Goal: Transaction & Acquisition: Purchase product/service

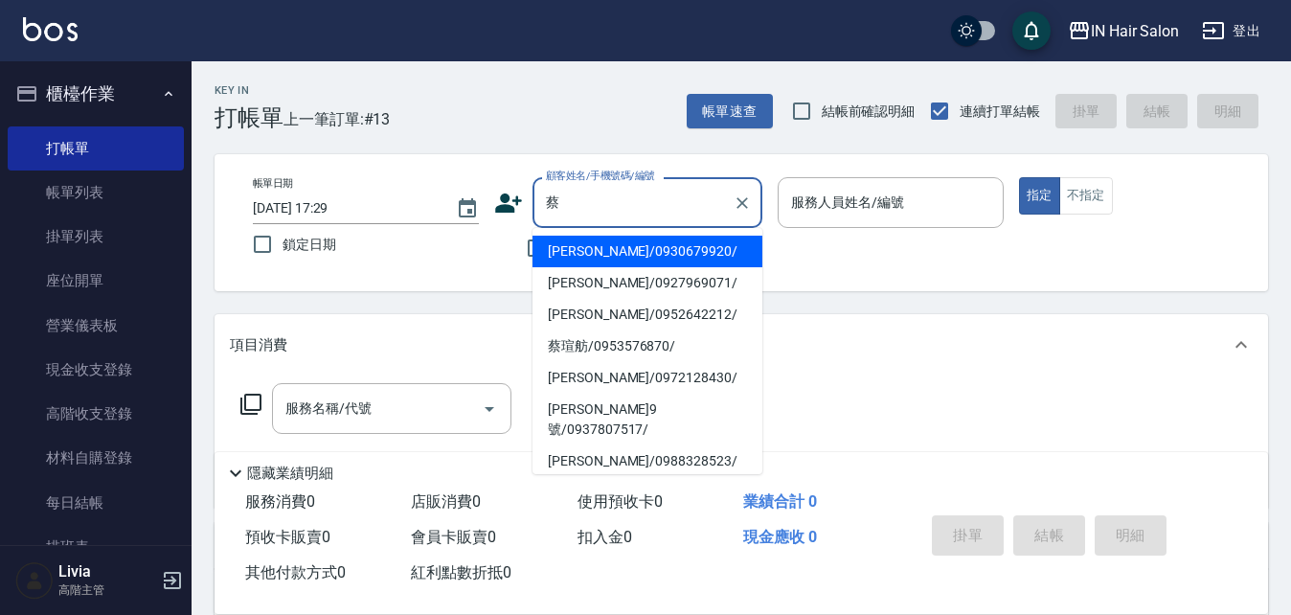
click at [576, 318] on li "[PERSON_NAME]/0952642212/" at bounding box center [648, 315] width 230 height 32
type input "[PERSON_NAME]/0952642212/"
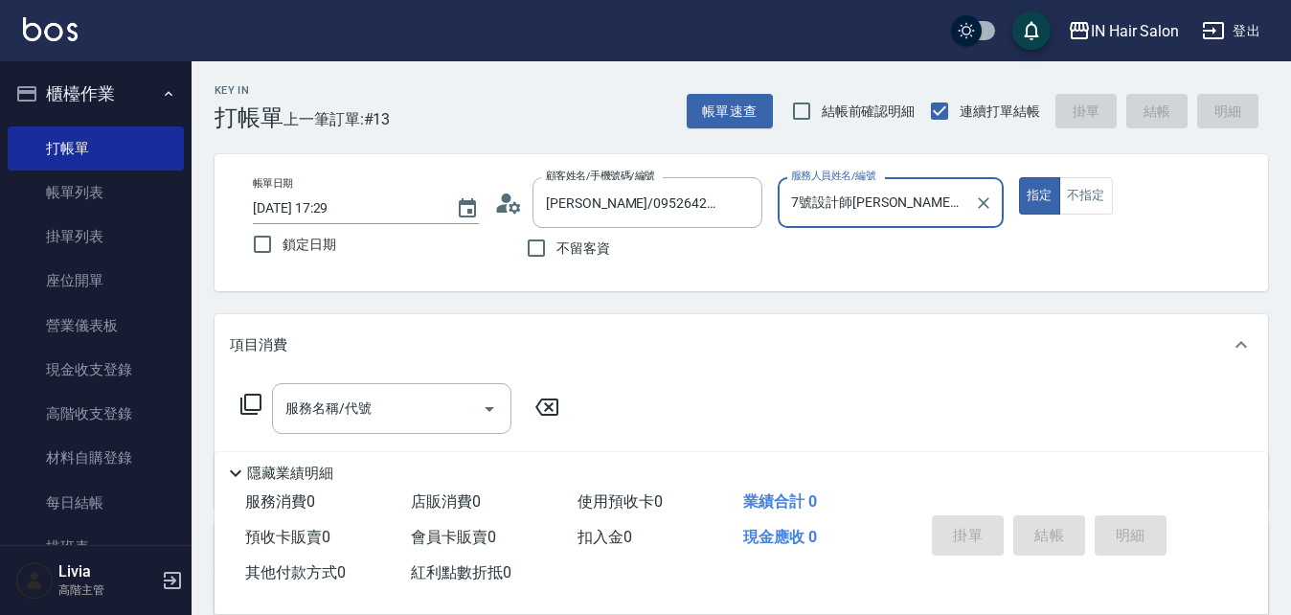
type input "7號設計師[PERSON_NAME]-7"
click at [258, 395] on icon at bounding box center [250, 404] width 21 height 21
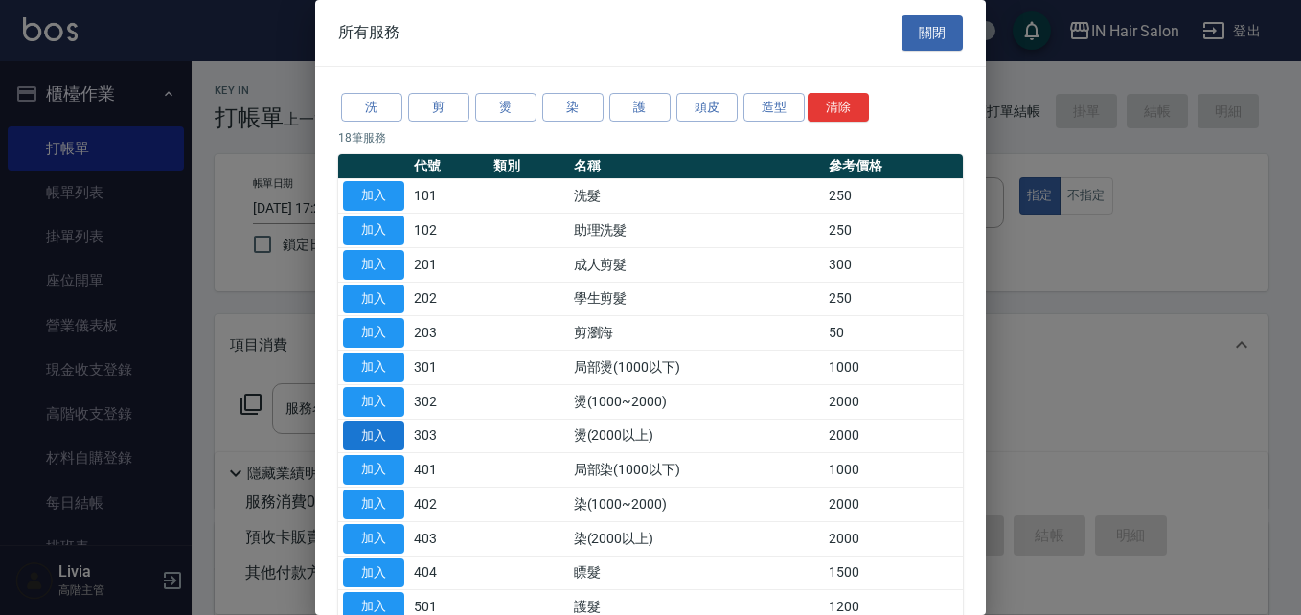
click at [385, 435] on button "加入" at bounding box center [373, 436] width 61 height 30
type input "燙(2000以上)(303)"
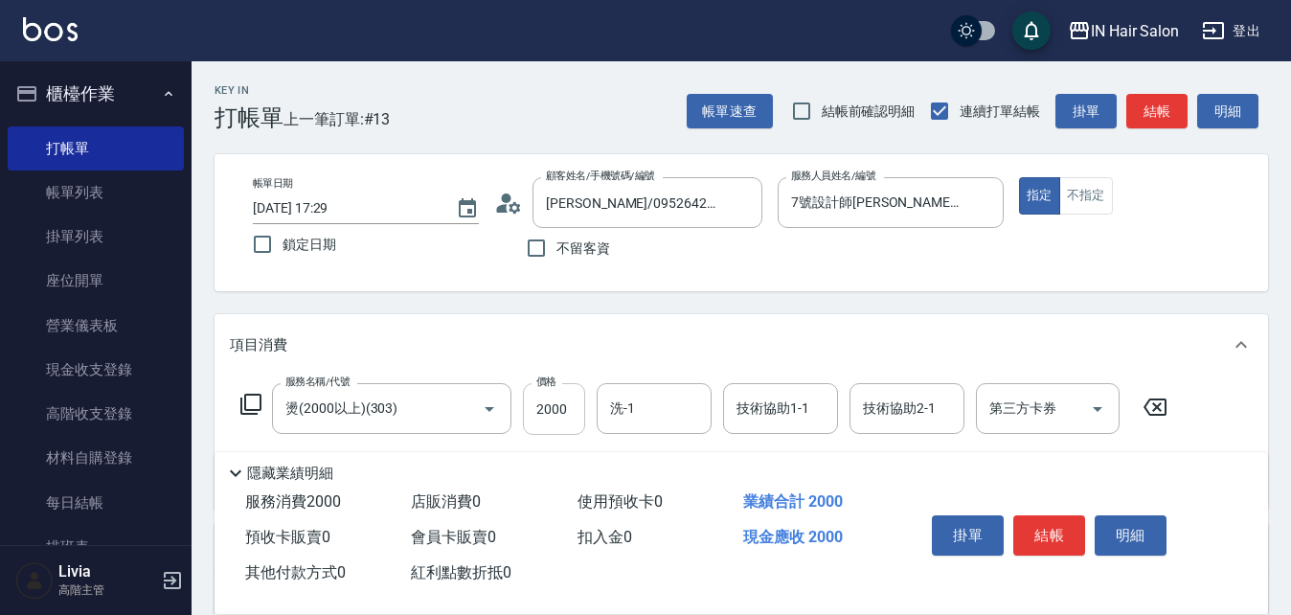
click at [563, 414] on input "2000" at bounding box center [554, 409] width 62 height 52
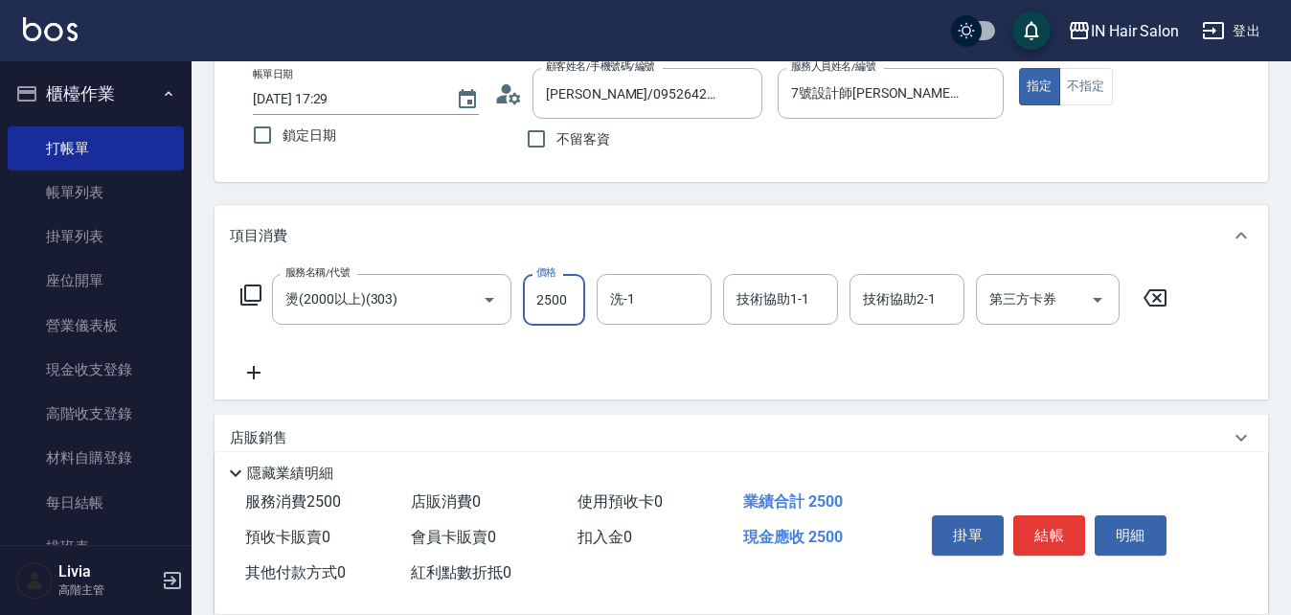
scroll to position [329, 0]
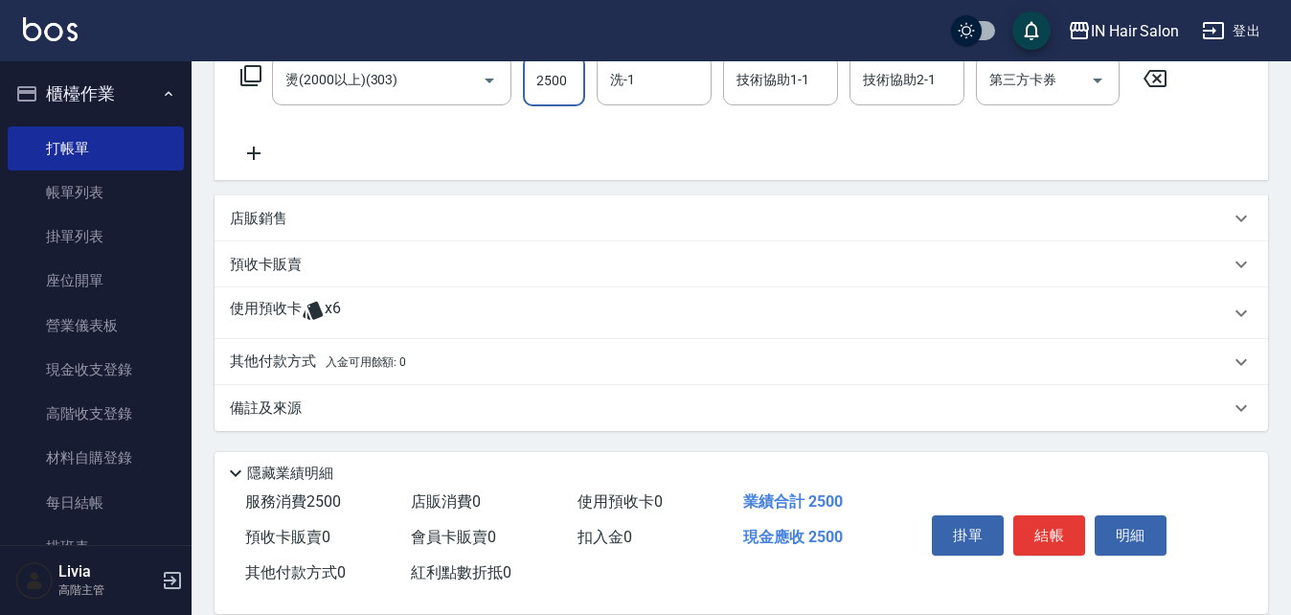
type input "2500"
click at [262, 317] on p "使用預收卡" at bounding box center [266, 313] width 72 height 29
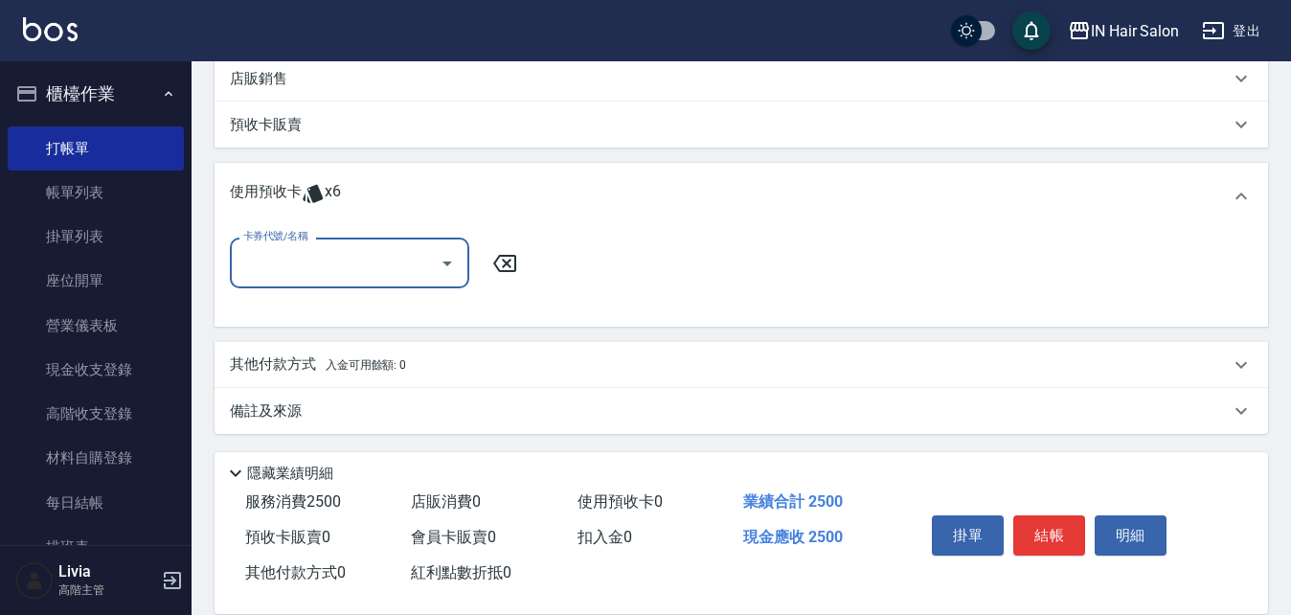
scroll to position [471, 0]
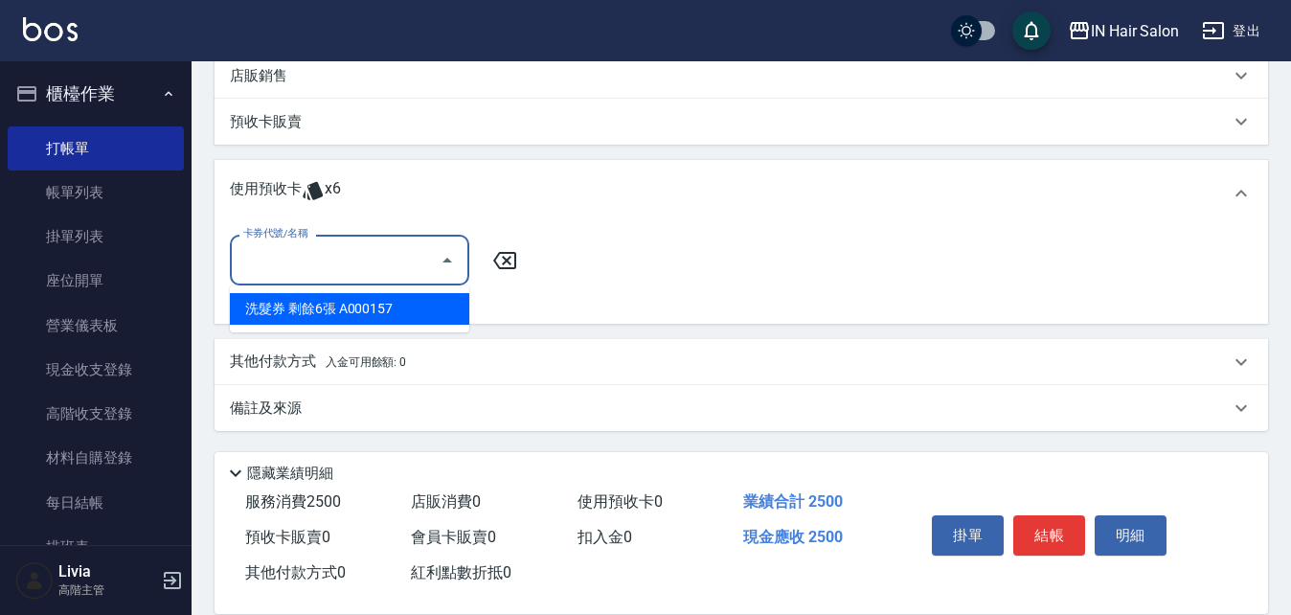
click at [295, 252] on input "卡券代號/名稱" at bounding box center [334, 260] width 193 height 34
click at [279, 307] on div "洗髮券 剩餘6張 A000157" at bounding box center [349, 309] width 239 height 32
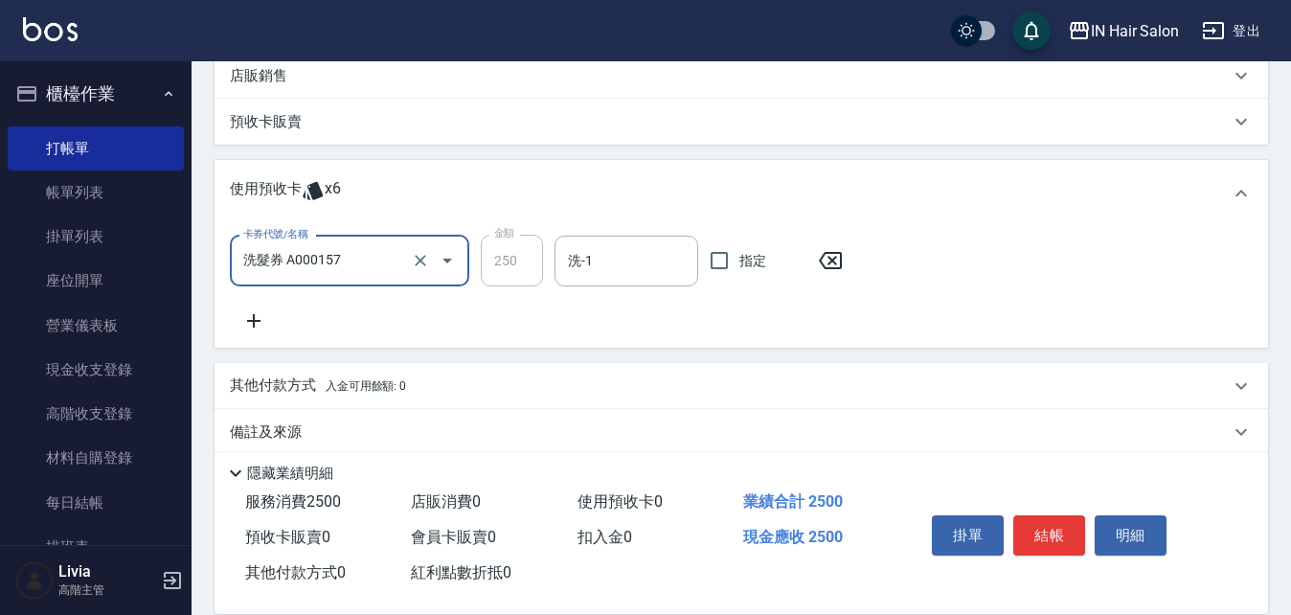
type input "洗髮券 A000157"
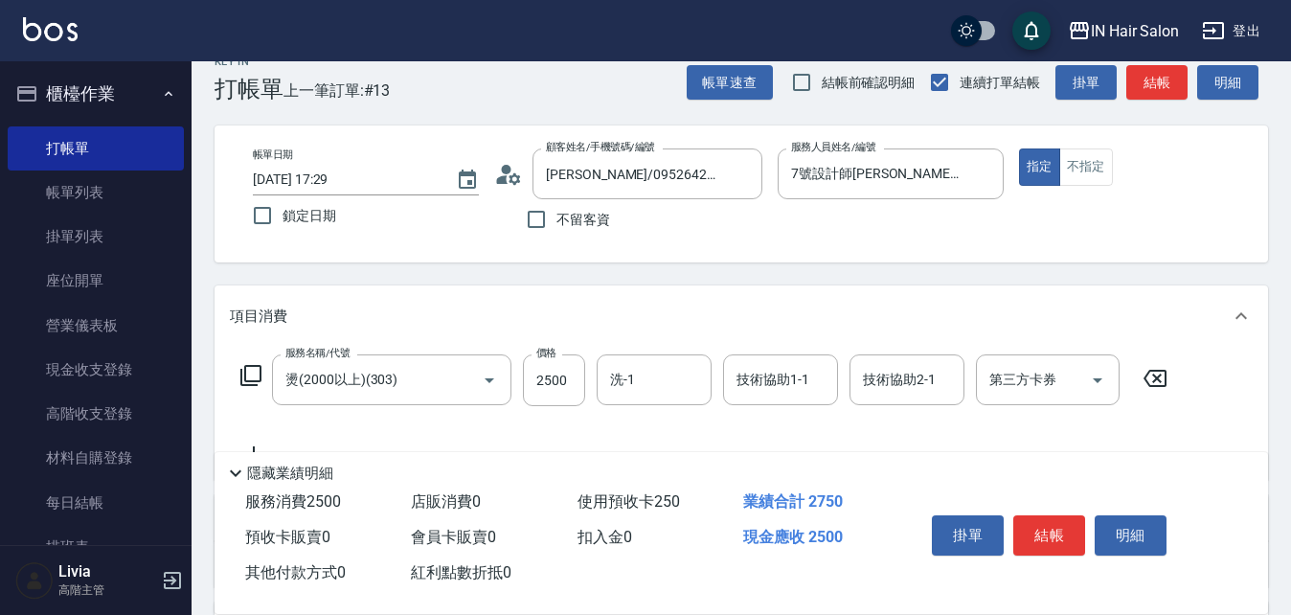
scroll to position [0, 0]
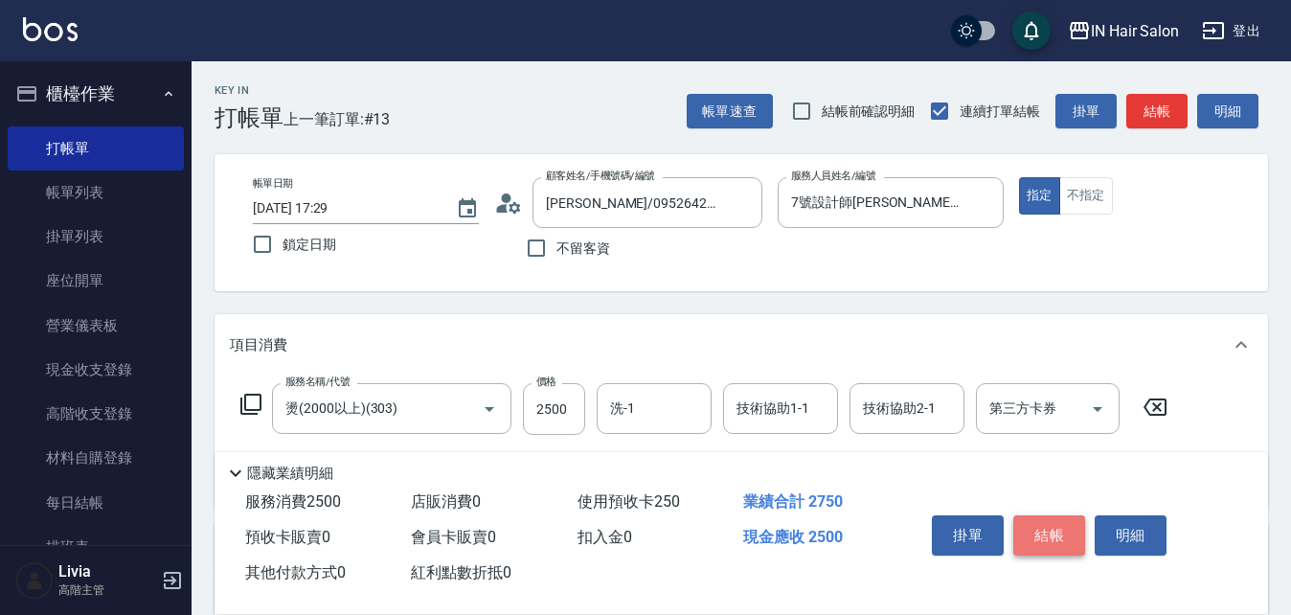
click at [1060, 532] on button "結帳" at bounding box center [1049, 535] width 72 height 40
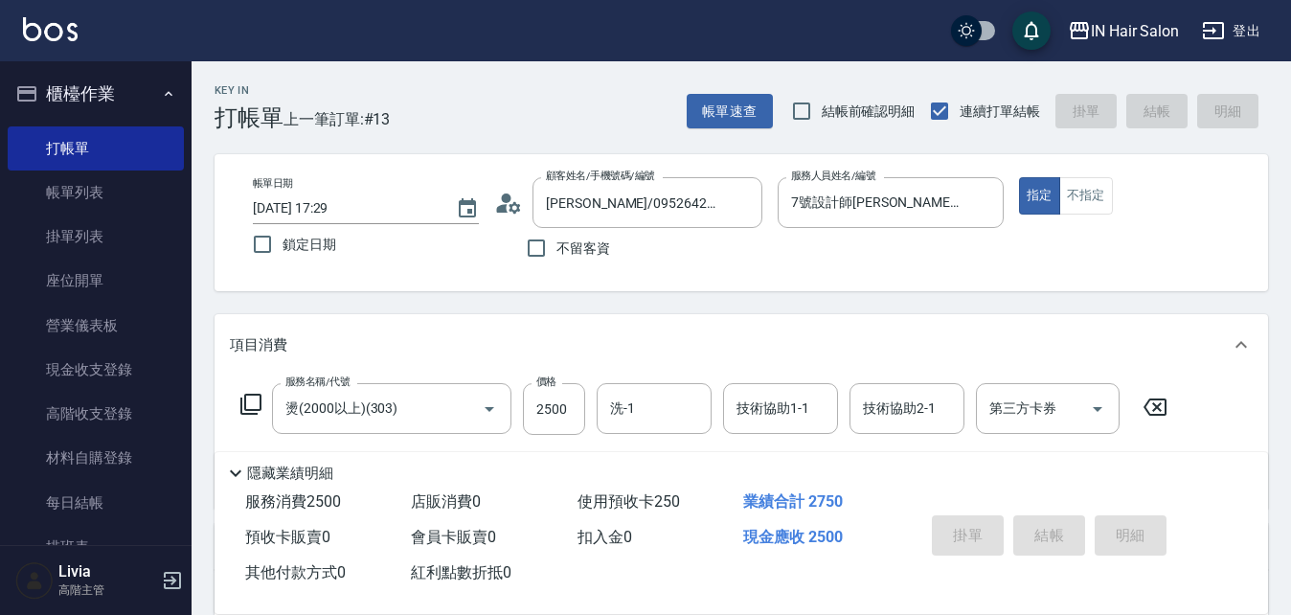
type input "[DATE] 18:13"
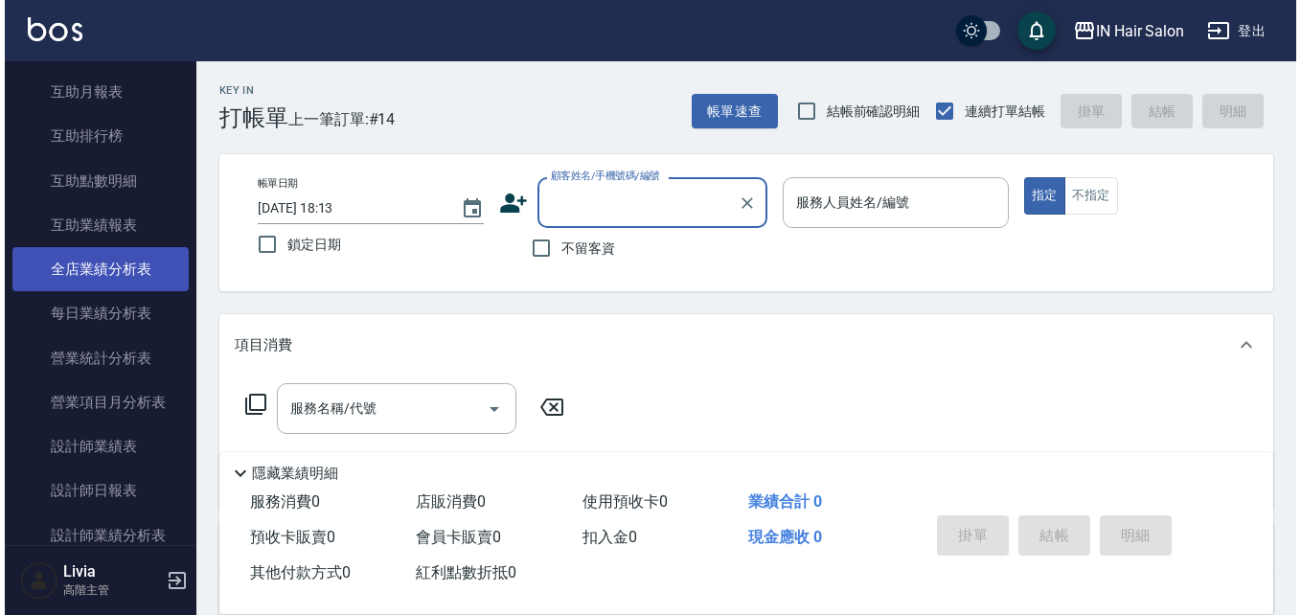
scroll to position [1149, 0]
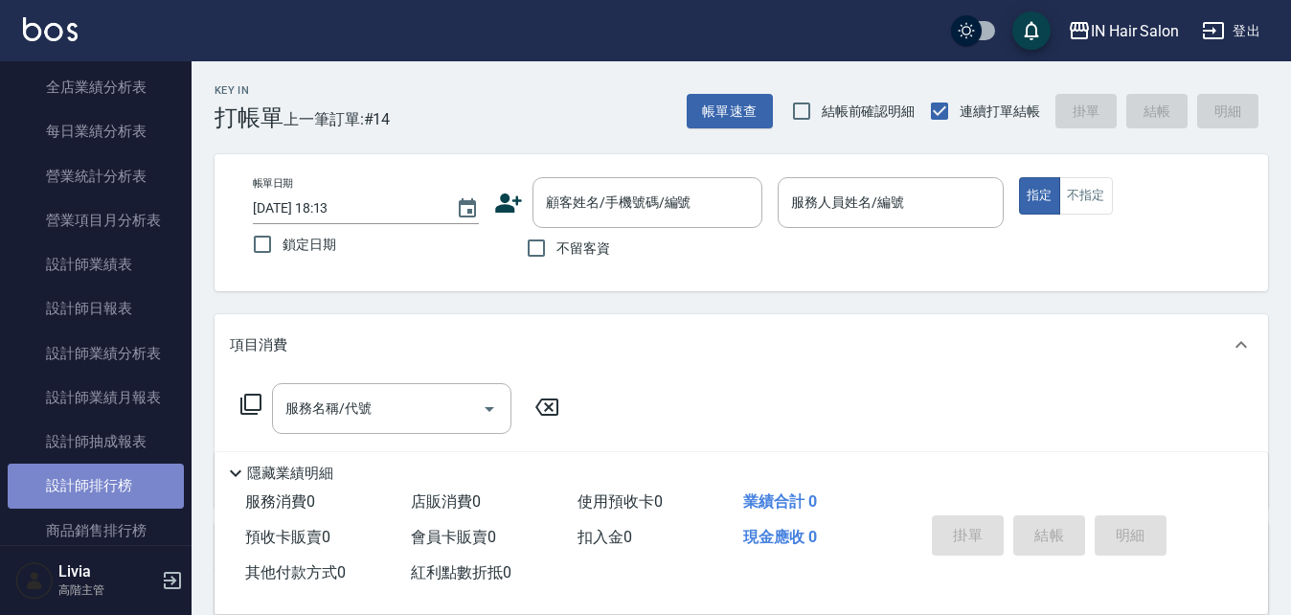
click at [105, 488] on link "設計師排行榜" at bounding box center [96, 486] width 176 height 44
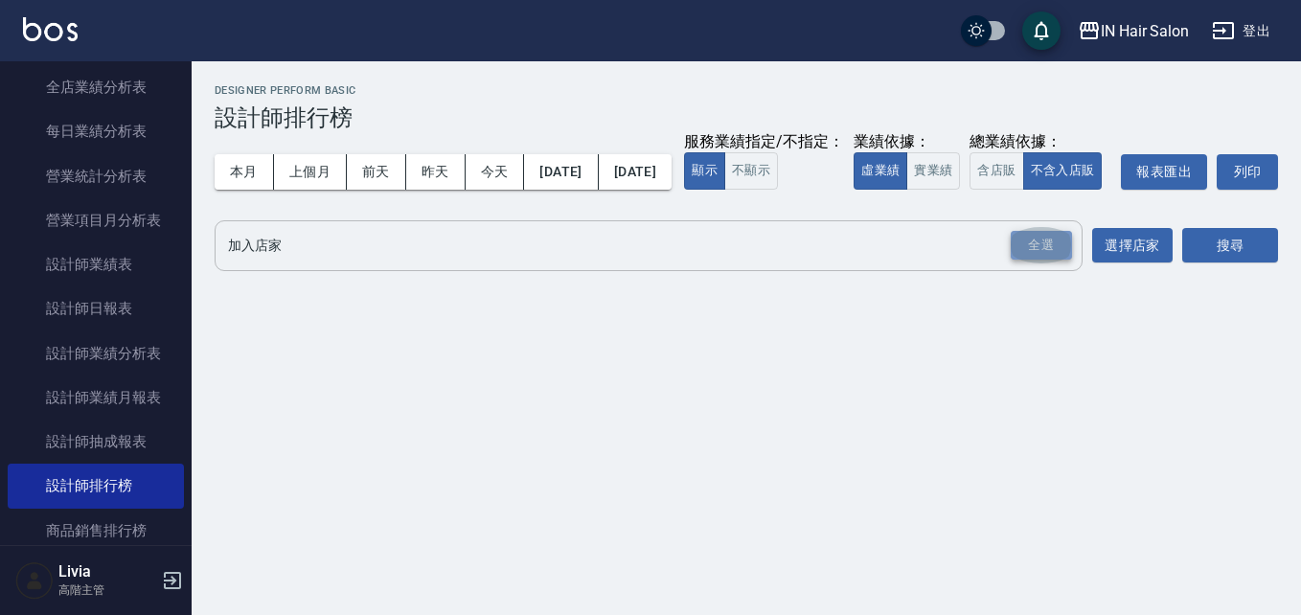
drag, startPoint x: 1049, startPoint y: 289, endPoint x: 784, endPoint y: 292, distance: 264.4
click at [1048, 261] on div "全選" at bounding box center [1041, 246] width 61 height 30
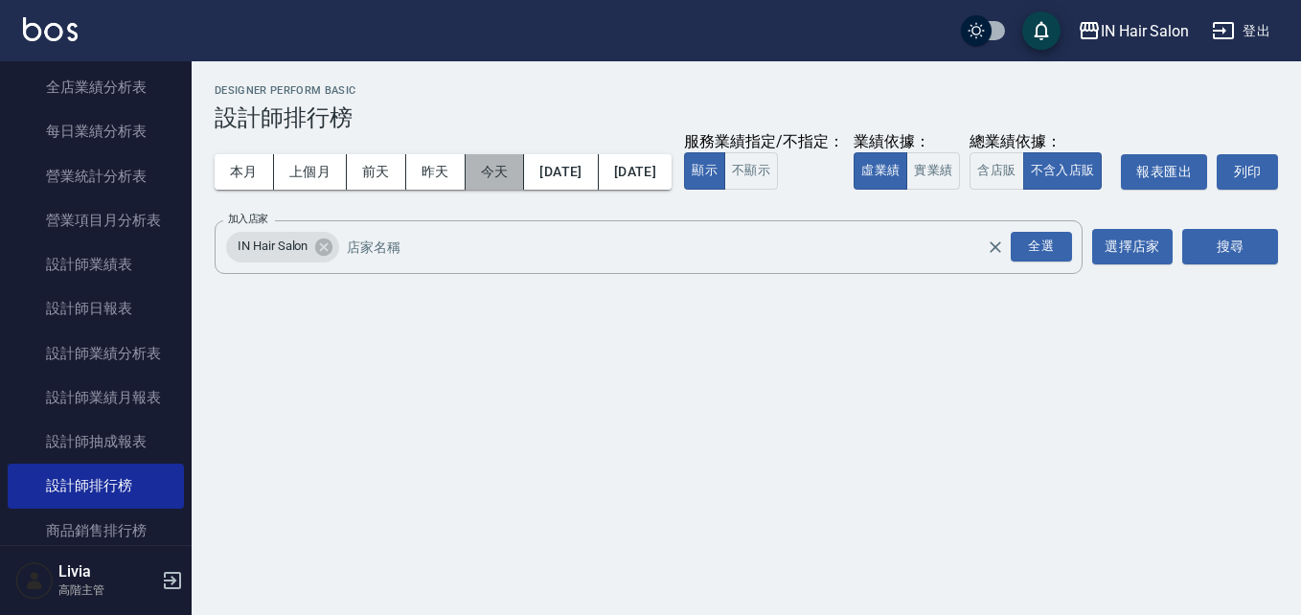
click at [495, 172] on button "今天" at bounding box center [495, 171] width 59 height 35
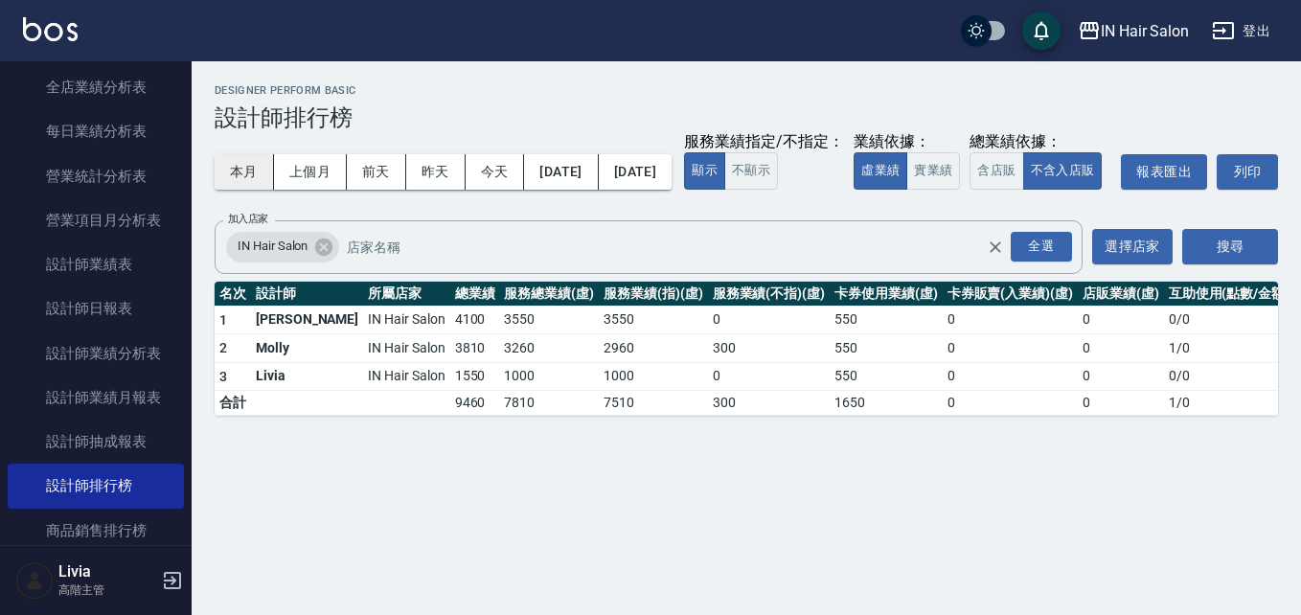
click at [238, 172] on button "本月" at bounding box center [244, 171] width 59 height 35
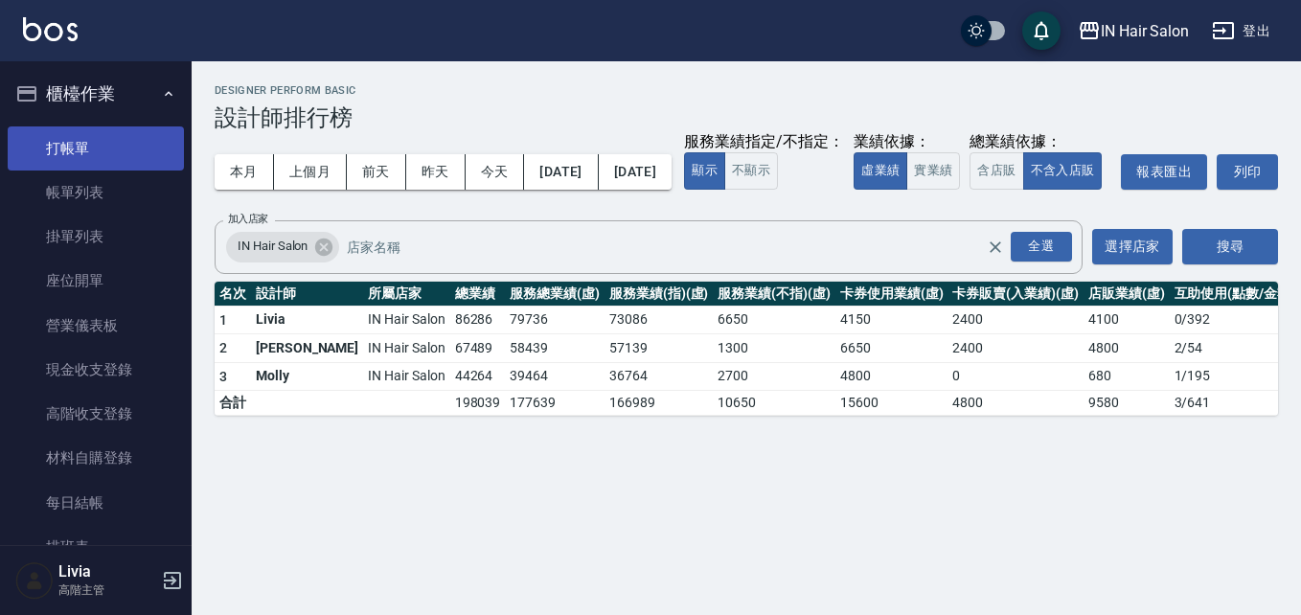
click at [97, 142] on link "打帳單" at bounding box center [96, 148] width 176 height 44
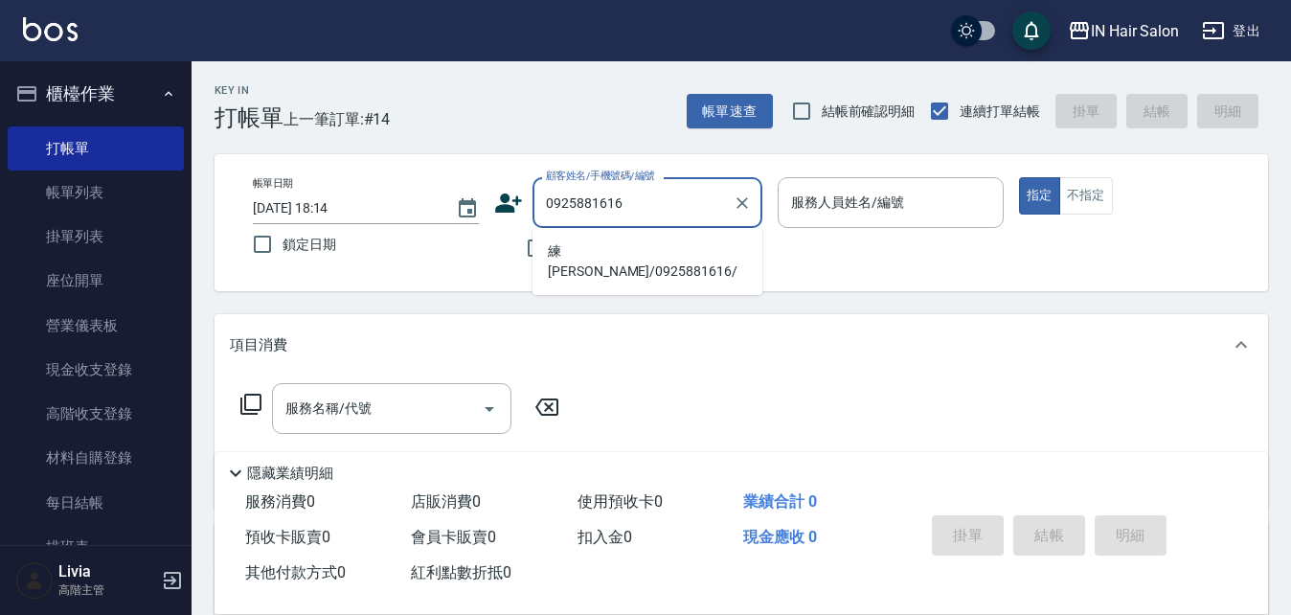
click at [579, 252] on li "練[PERSON_NAME]/0925881616/" at bounding box center [648, 262] width 230 height 52
type input "練[PERSON_NAME]/0925881616/"
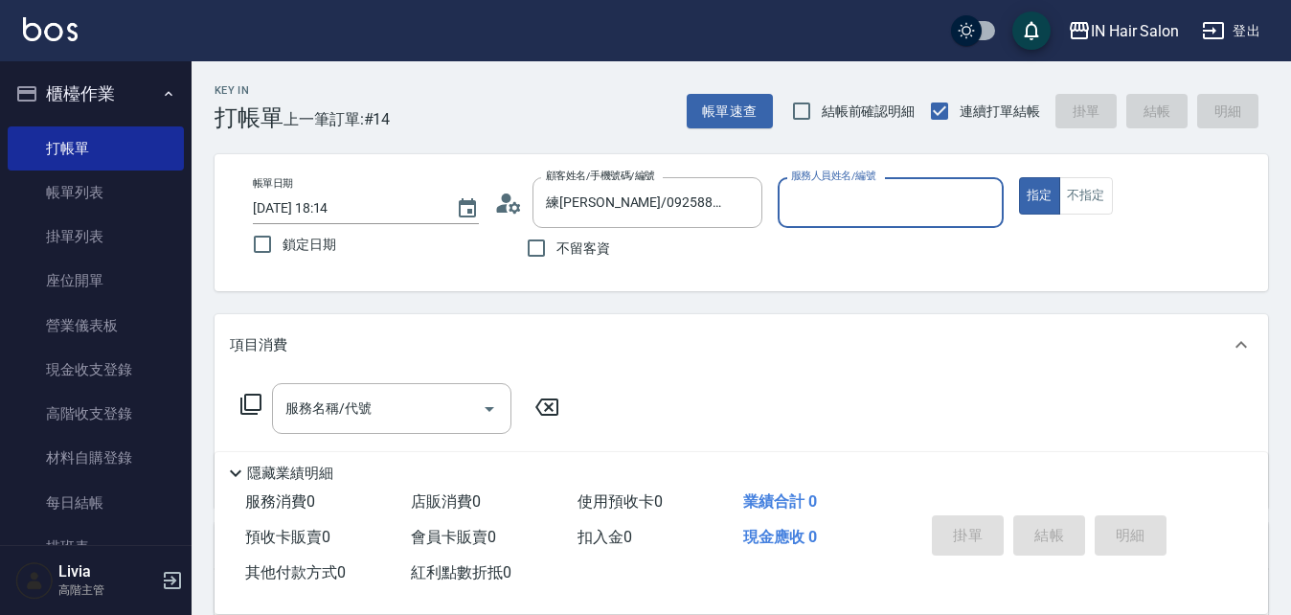
type input "6號設計師[PERSON_NAME]-6"
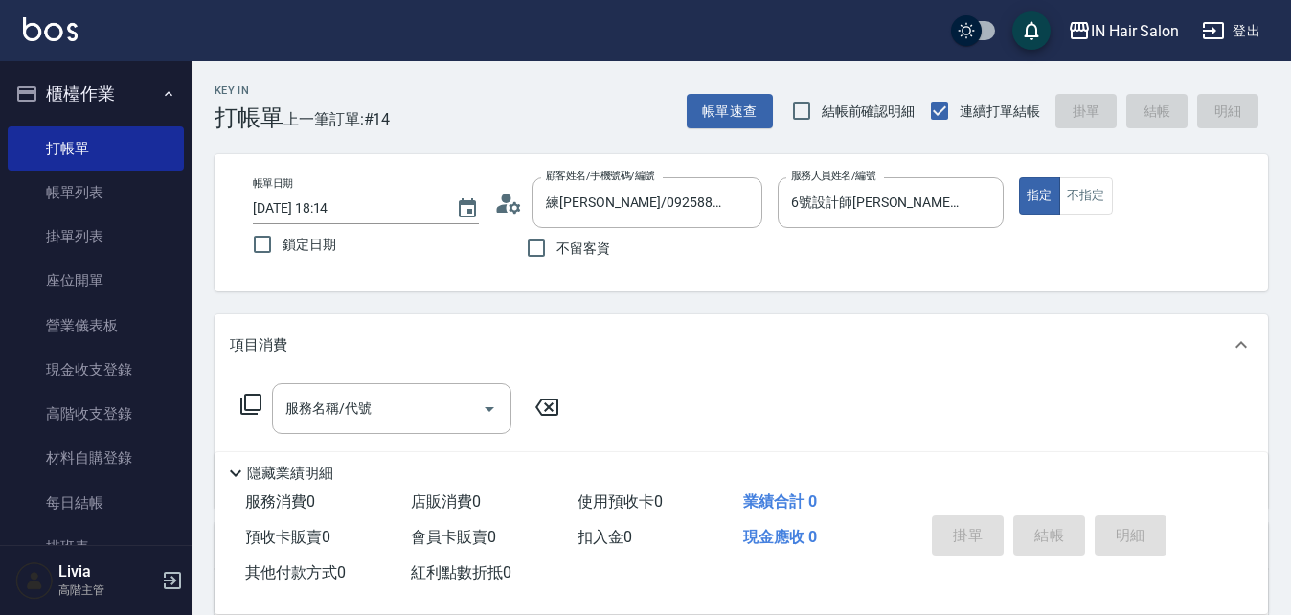
click at [511, 201] on icon at bounding box center [508, 203] width 29 height 29
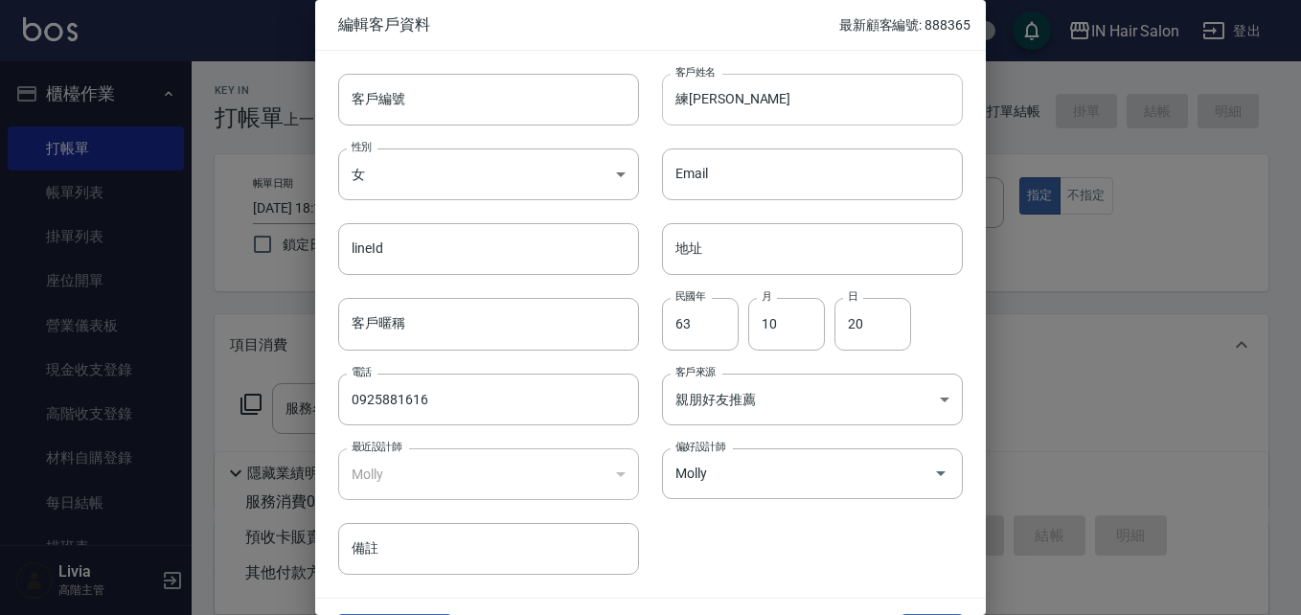
click at [682, 97] on input "練[PERSON_NAME]" at bounding box center [812, 100] width 301 height 52
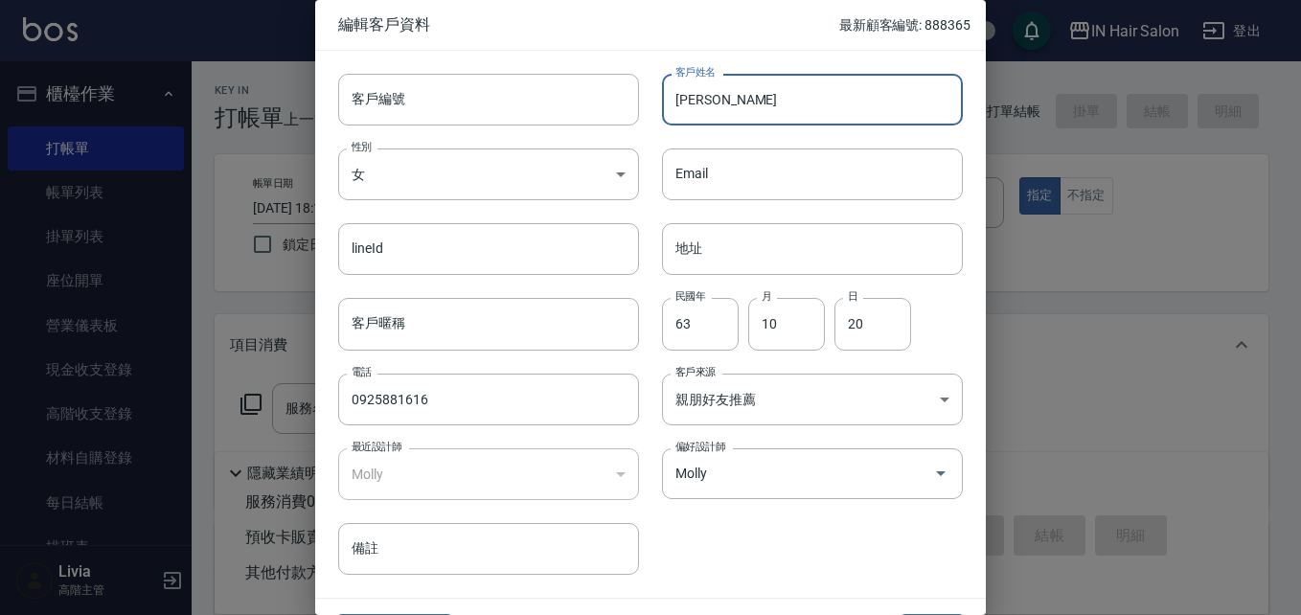
click at [769, 115] on input "[PERSON_NAME]" at bounding box center [812, 100] width 301 height 52
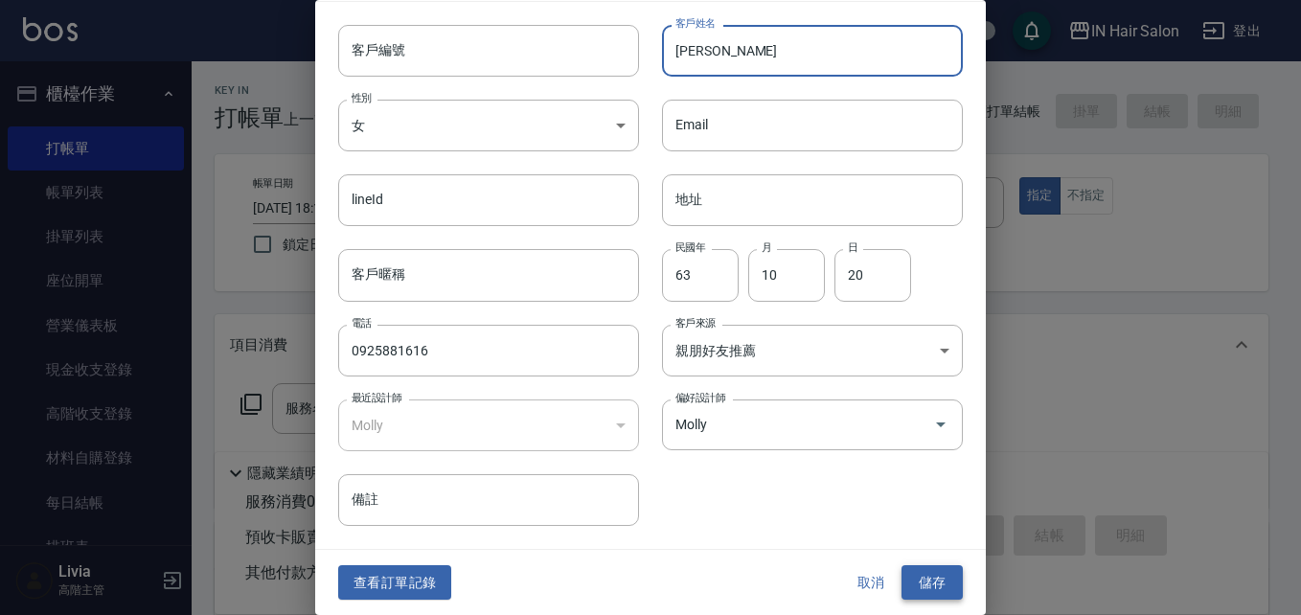
type input "[PERSON_NAME]"
click at [933, 573] on button "儲存" at bounding box center [931, 582] width 61 height 35
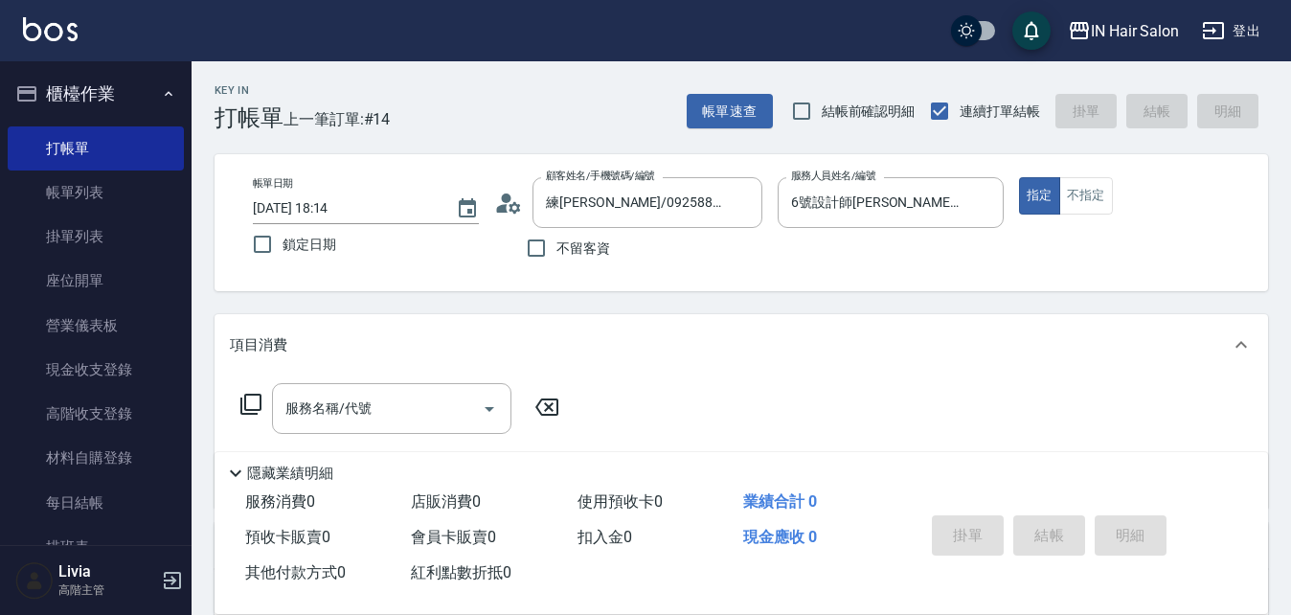
click at [248, 403] on icon at bounding box center [250, 404] width 23 height 23
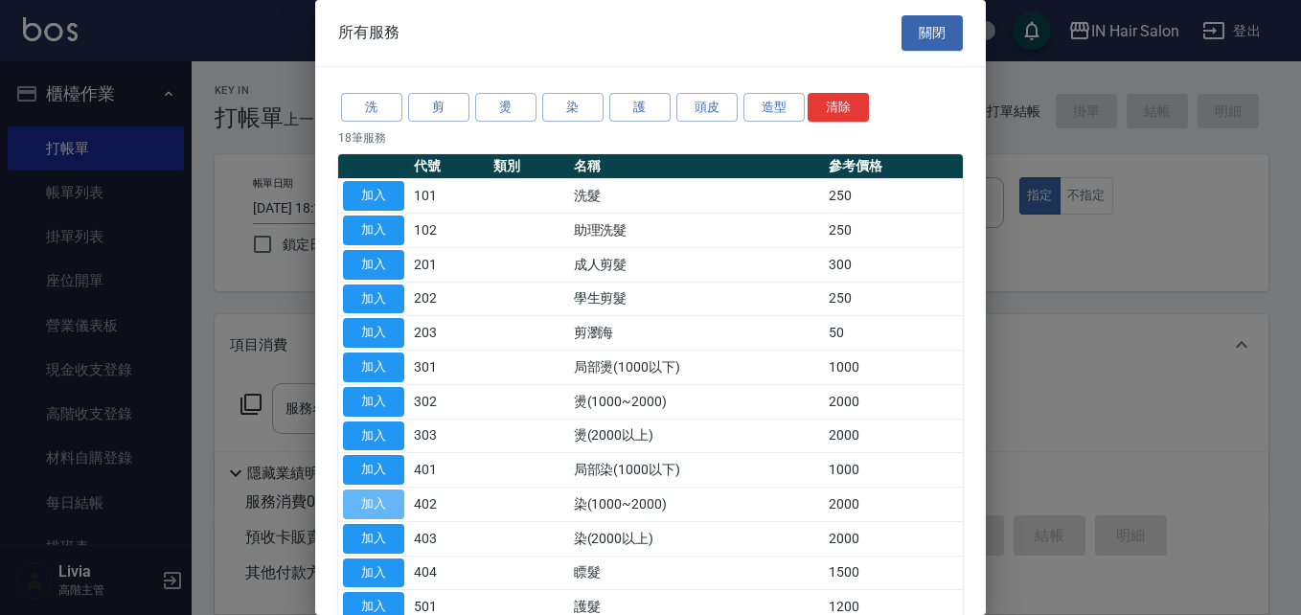
drag, startPoint x: 382, startPoint y: 502, endPoint x: 256, endPoint y: 466, distance: 131.6
click at [382, 501] on button "加入" at bounding box center [373, 504] width 61 height 30
type input "染(1000~2000)(402)"
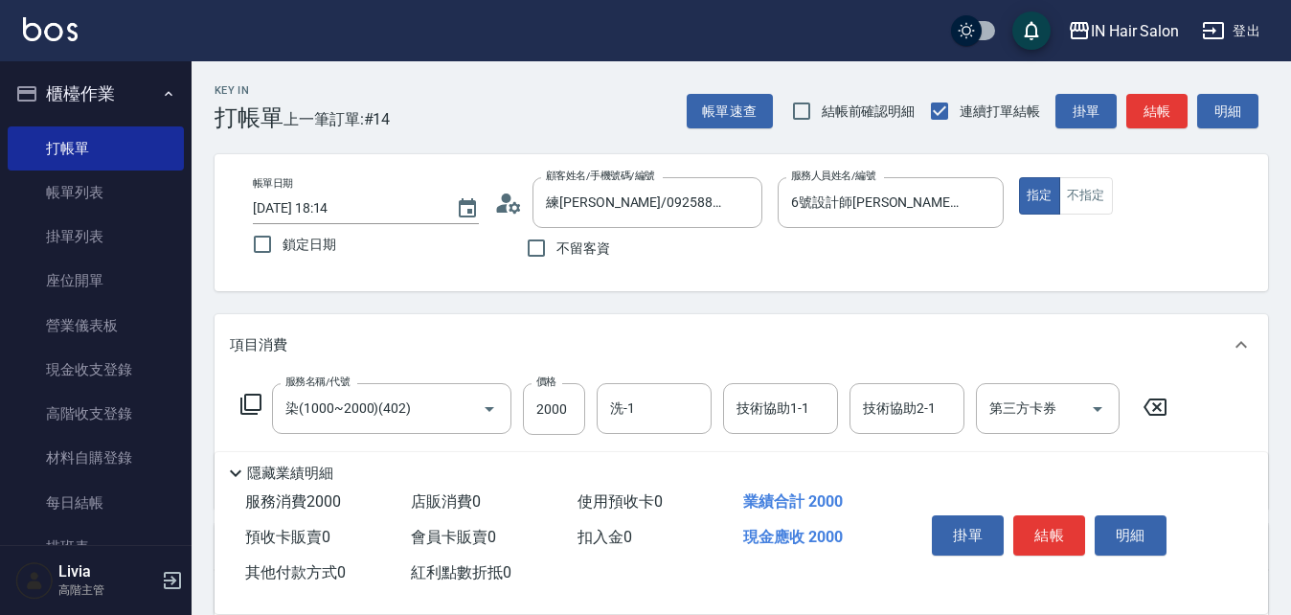
click at [255, 397] on icon at bounding box center [250, 404] width 23 height 23
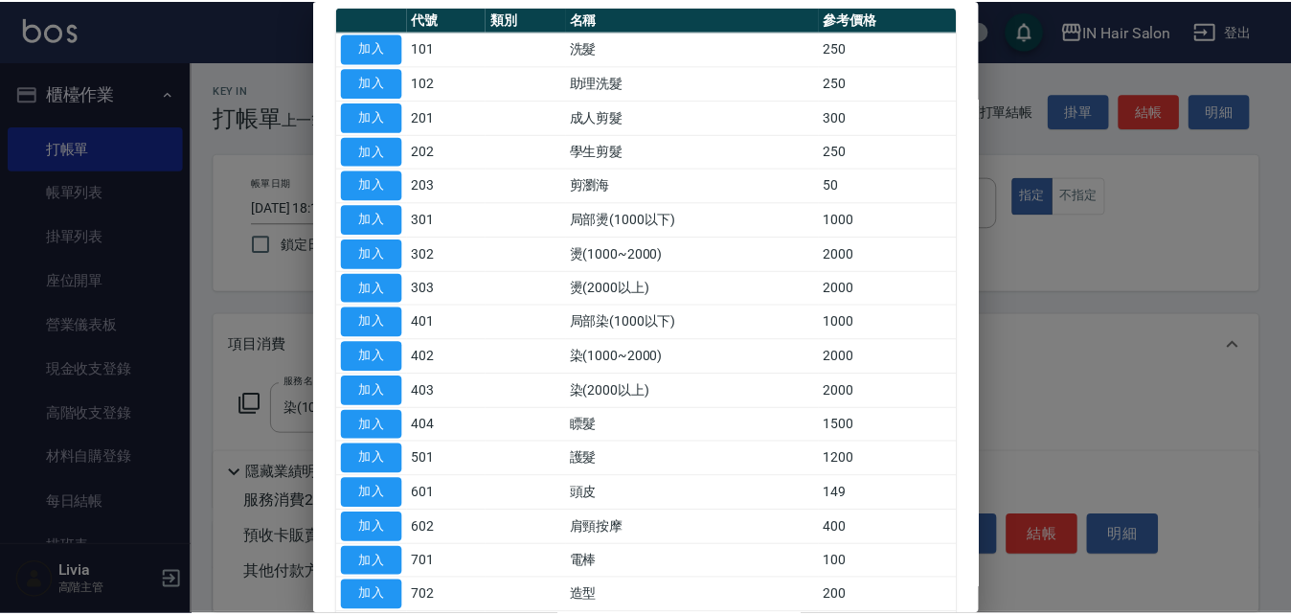
scroll to position [192, 0]
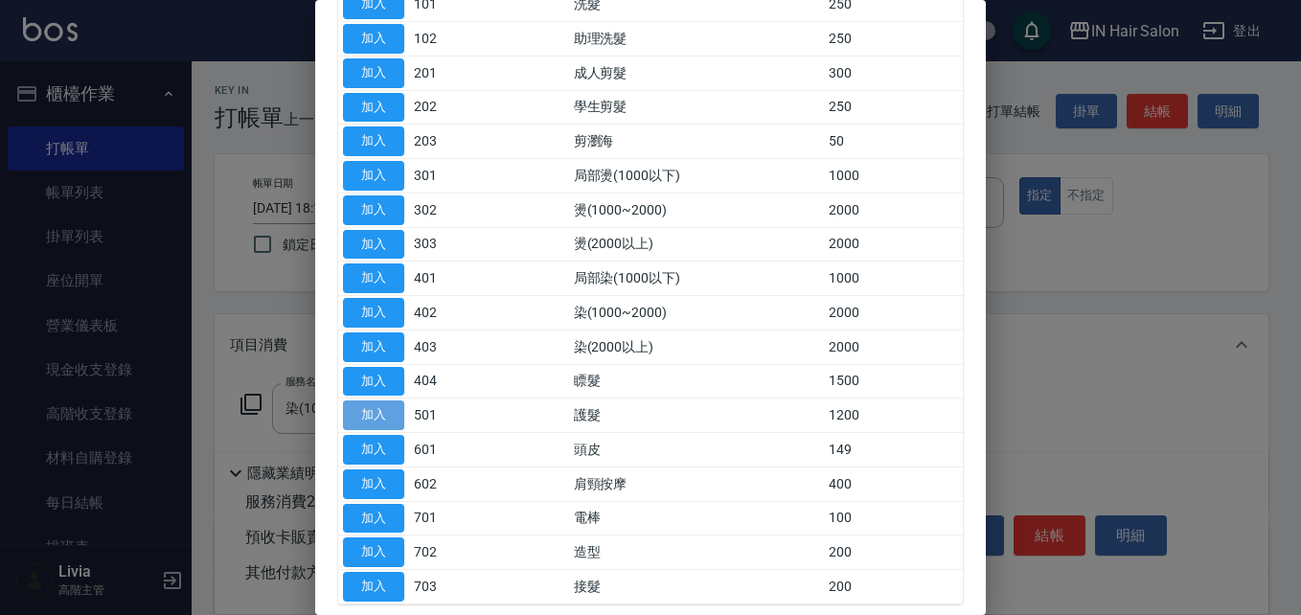
click at [375, 411] on button "加入" at bounding box center [373, 415] width 61 height 30
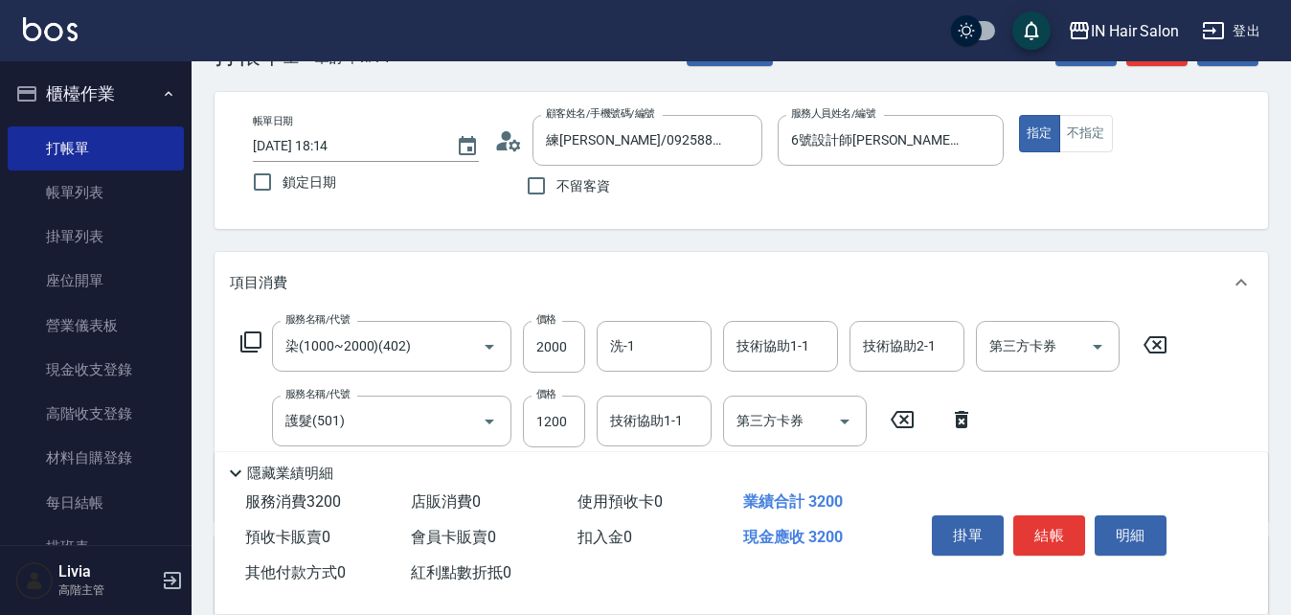
scroll to position [96, 0]
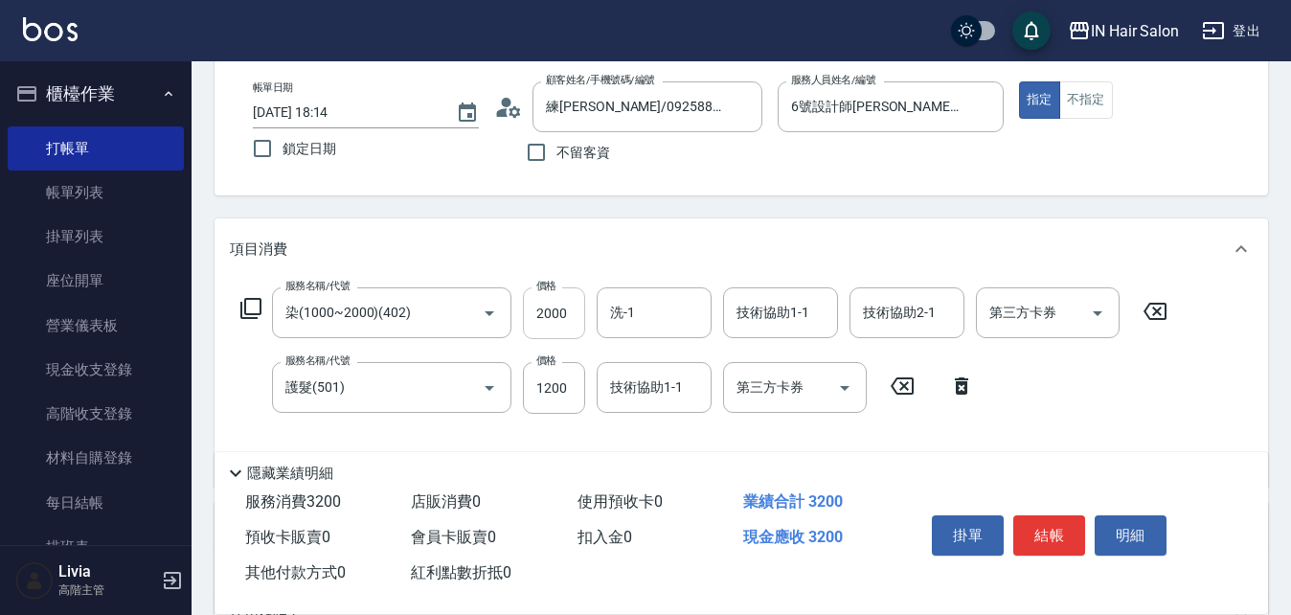
click at [566, 316] on input "2000" at bounding box center [554, 313] width 62 height 52
type input "1275"
click at [569, 392] on input "1200" at bounding box center [554, 388] width 62 height 52
type input "1785"
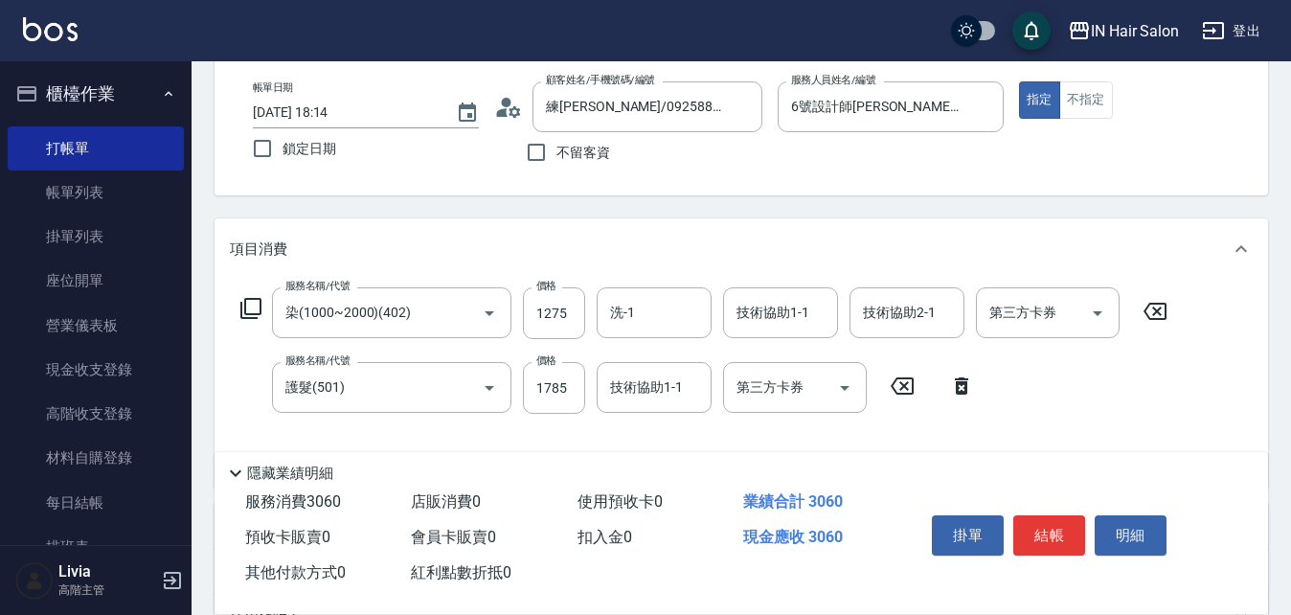
click at [607, 426] on div "服務名稱/代號 染(1000~2000)(402) 服務名稱/代號 價格 1275 價格 洗-1 洗-1 技術協助1-1 技術協助1-1 技術協助2-1 技術…" at bounding box center [704, 379] width 949 height 185
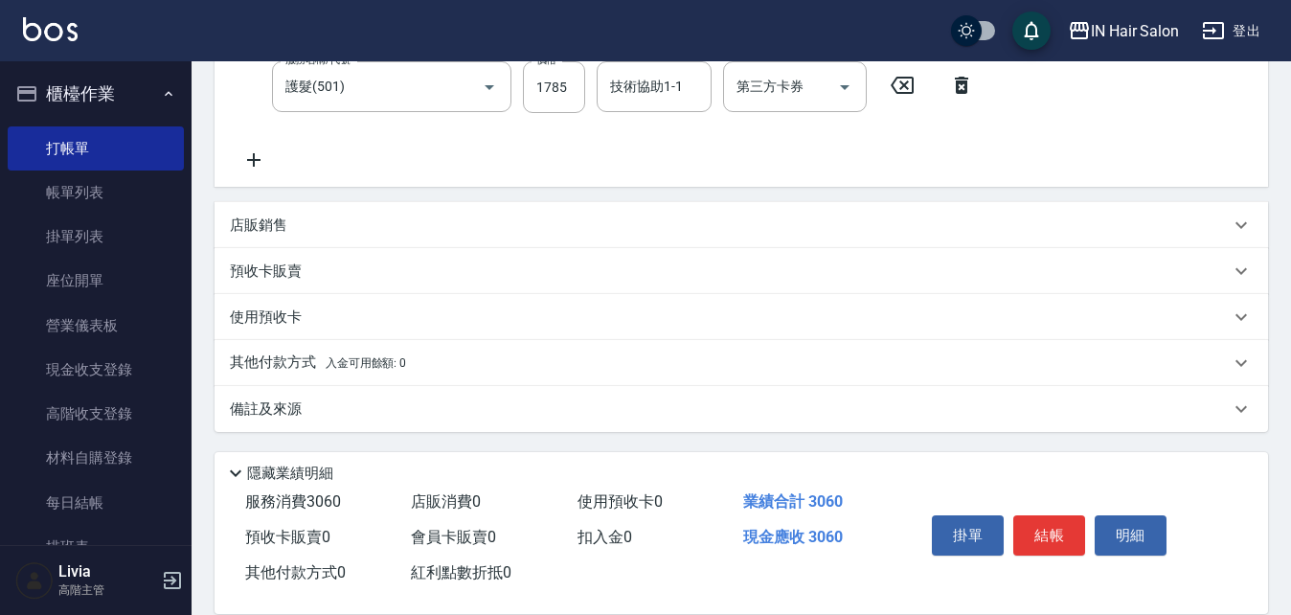
scroll to position [397, 0]
click at [308, 356] on p "其他付款方式 入金可用餘額: 0" at bounding box center [318, 362] width 176 height 21
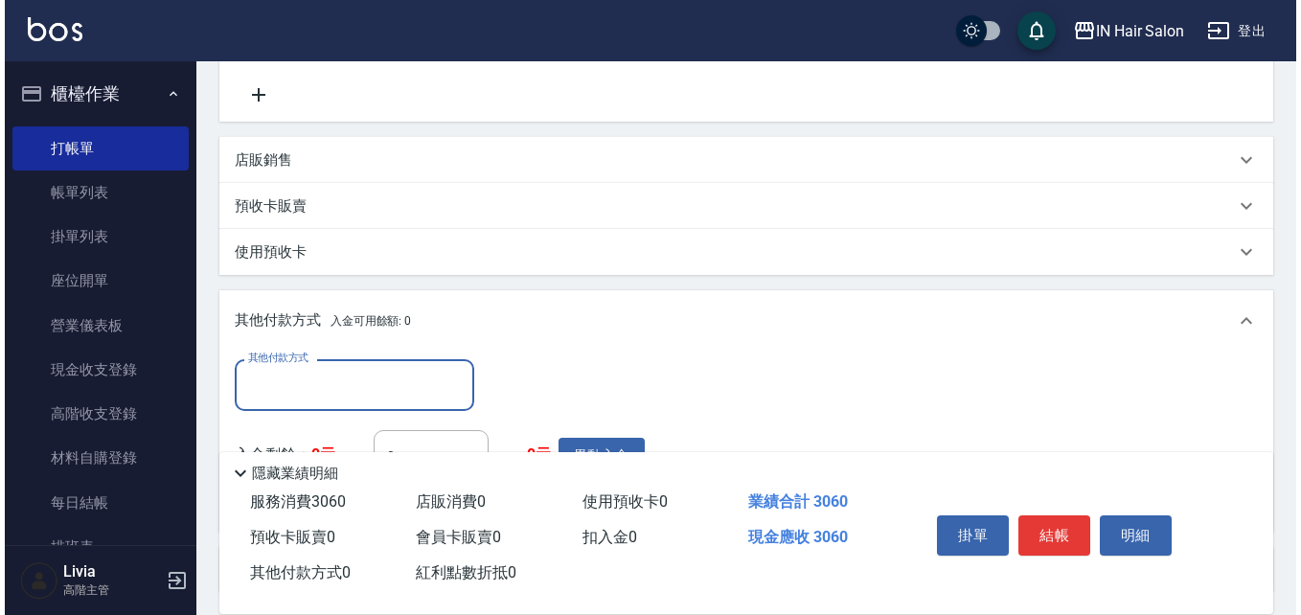
scroll to position [589, 0]
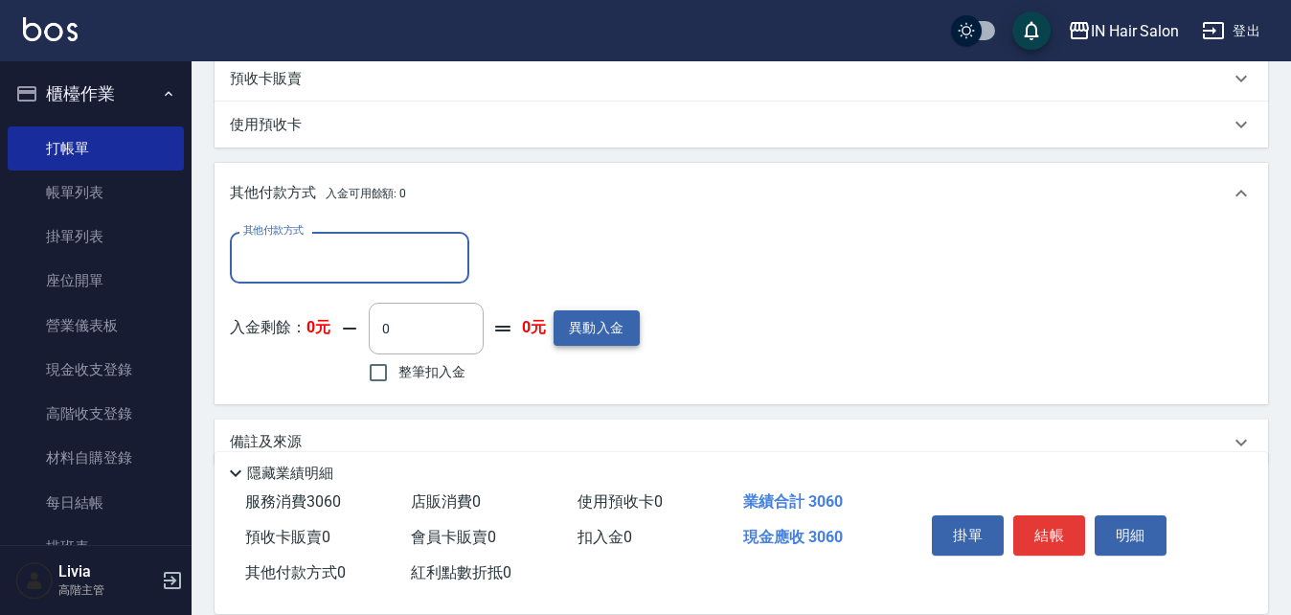
click at [599, 319] on button "異動入金" at bounding box center [597, 327] width 86 height 35
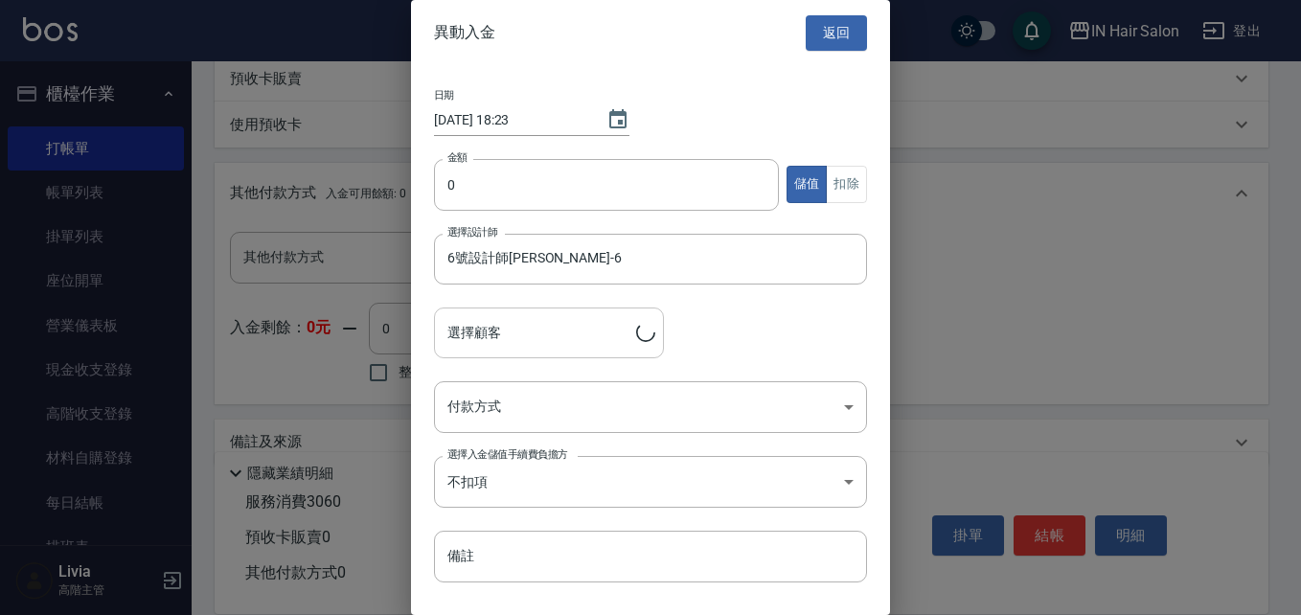
type input "[PERSON_NAME]/0925881616/"
click at [513, 184] on input "0" at bounding box center [606, 185] width 345 height 52
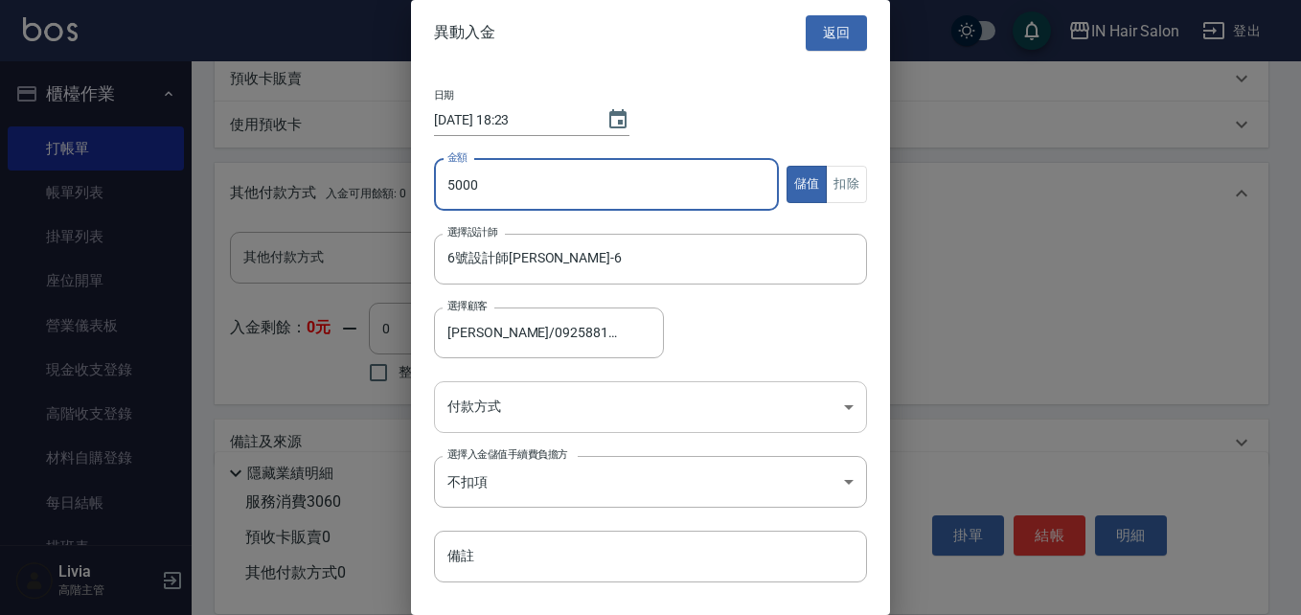
type input "5000"
click at [479, 404] on body "IN Hair Salon 登出 櫃檯作業 打帳單 帳單列表 掛單列表 座位開單 營業儀表板 現金收支登錄 高階收支登錄 材料自購登錄 每日結帳 排班表 現場…" at bounding box center [650, 30] width 1301 height 1238
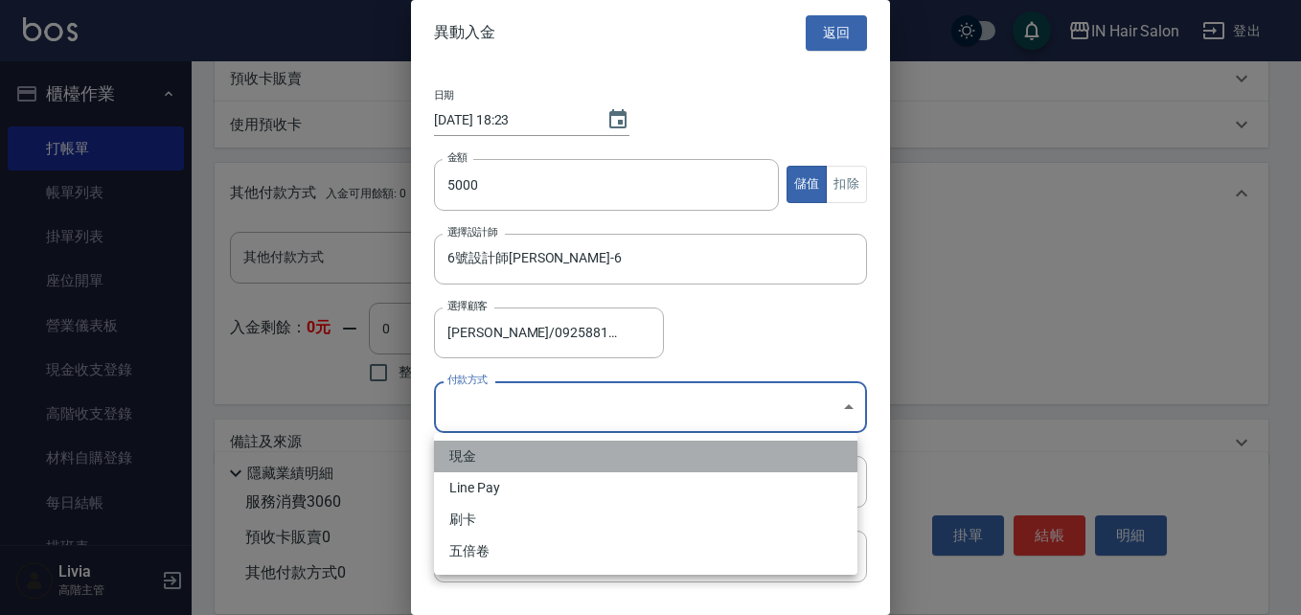
click at [466, 458] on li "現金" at bounding box center [645, 457] width 423 height 32
type input "現金"
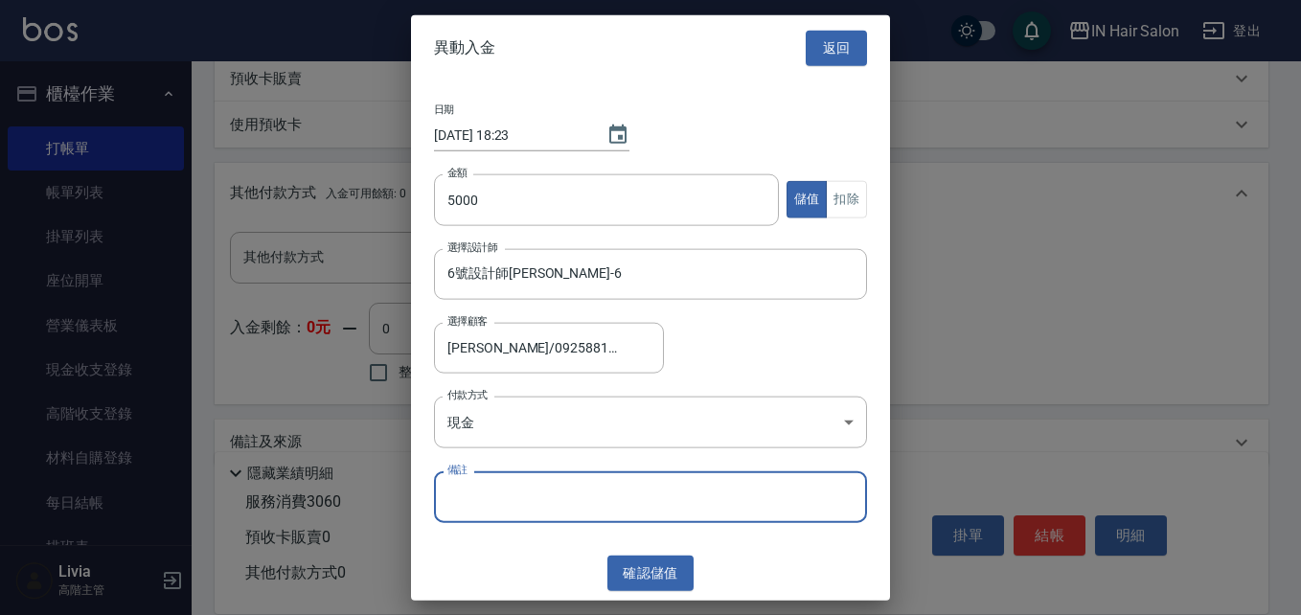
click at [478, 494] on input "備註" at bounding box center [650, 497] width 433 height 52
type input "C00062"
click at [665, 567] on button "確認 儲值" at bounding box center [650, 573] width 86 height 35
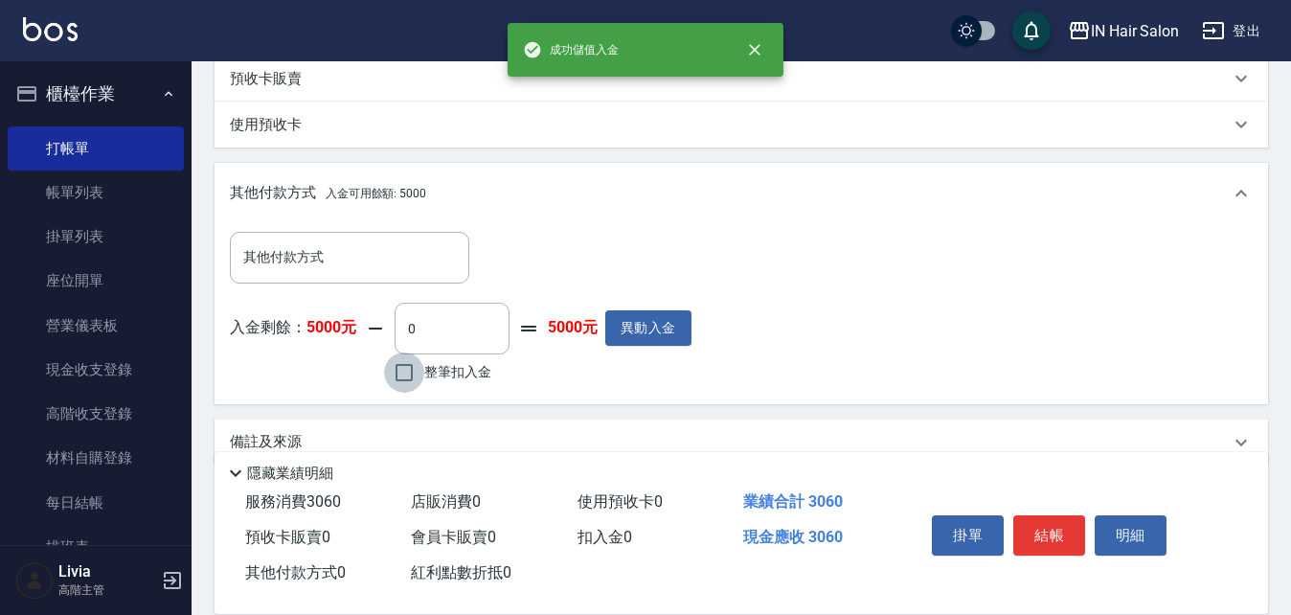
click at [401, 368] on input "整筆扣入金" at bounding box center [404, 372] width 40 height 40
checkbox input "true"
type input "3060"
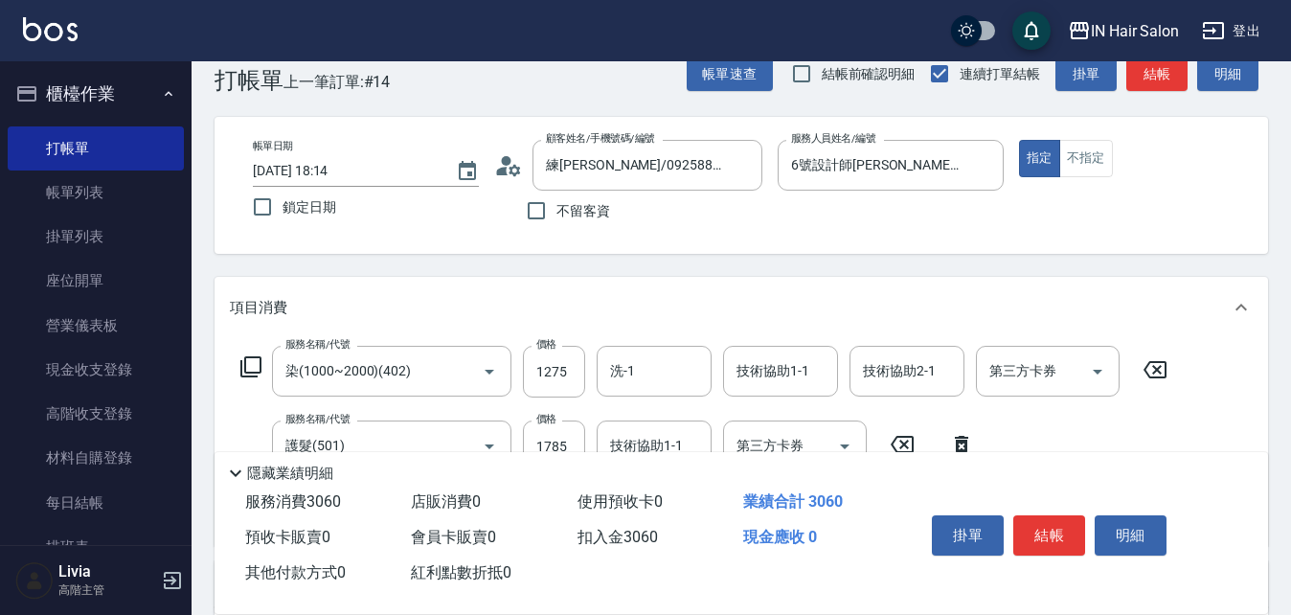
scroll to position [0, 0]
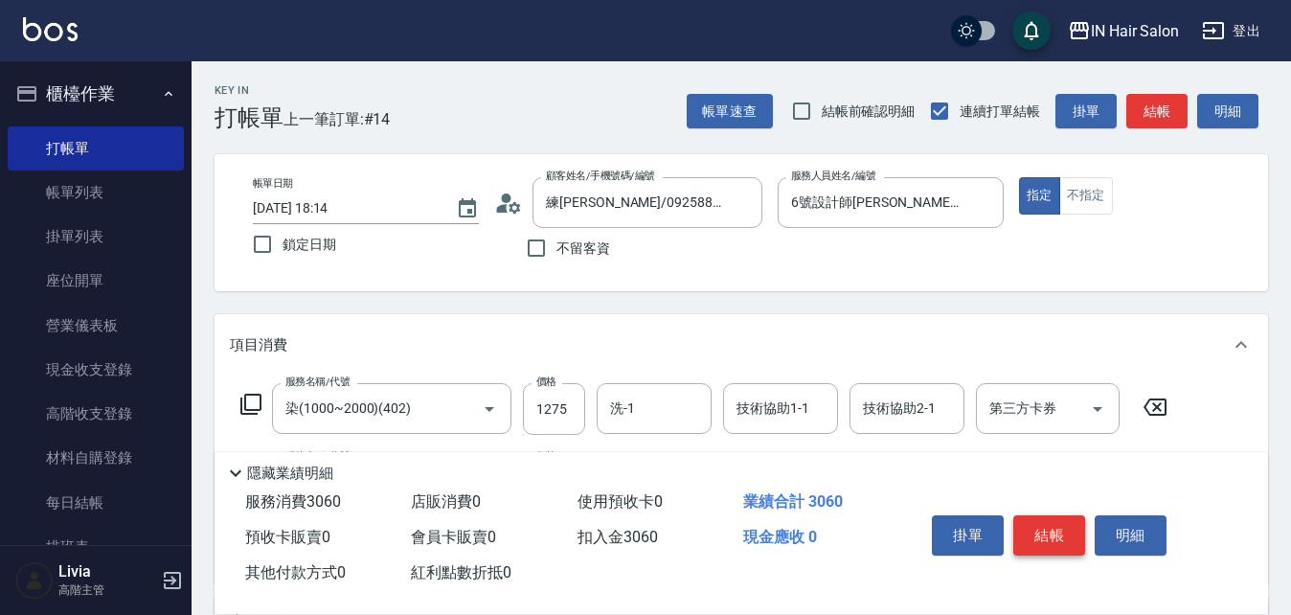
click at [1047, 525] on button "結帳" at bounding box center [1049, 535] width 72 height 40
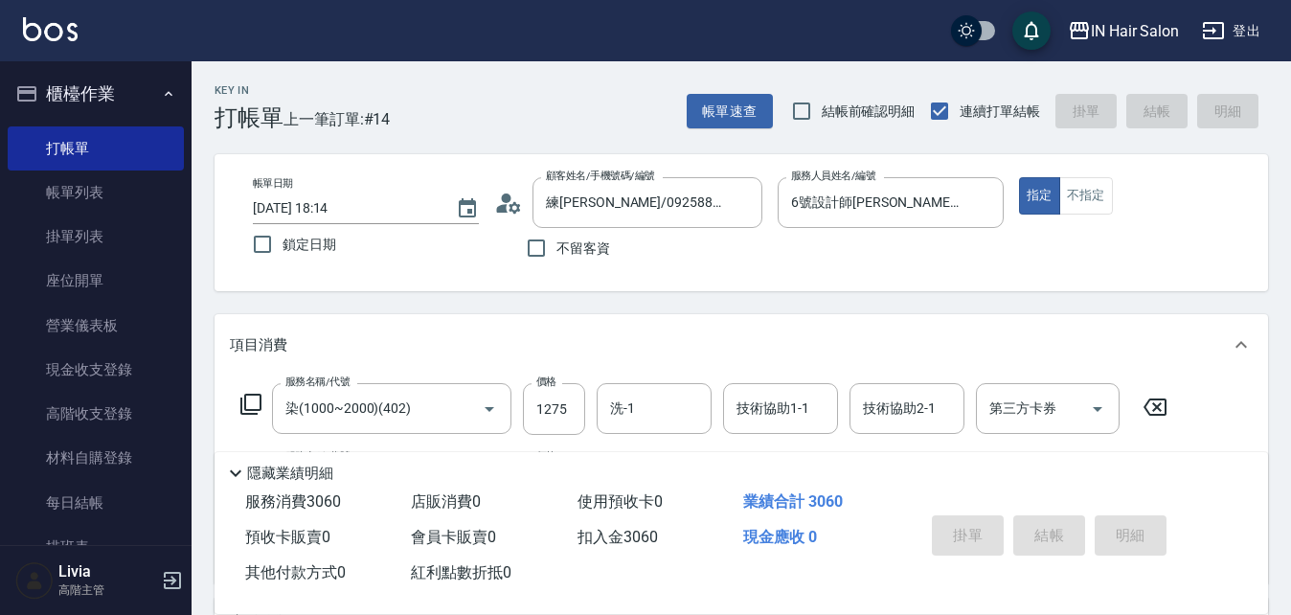
type input "[DATE] 18:24"
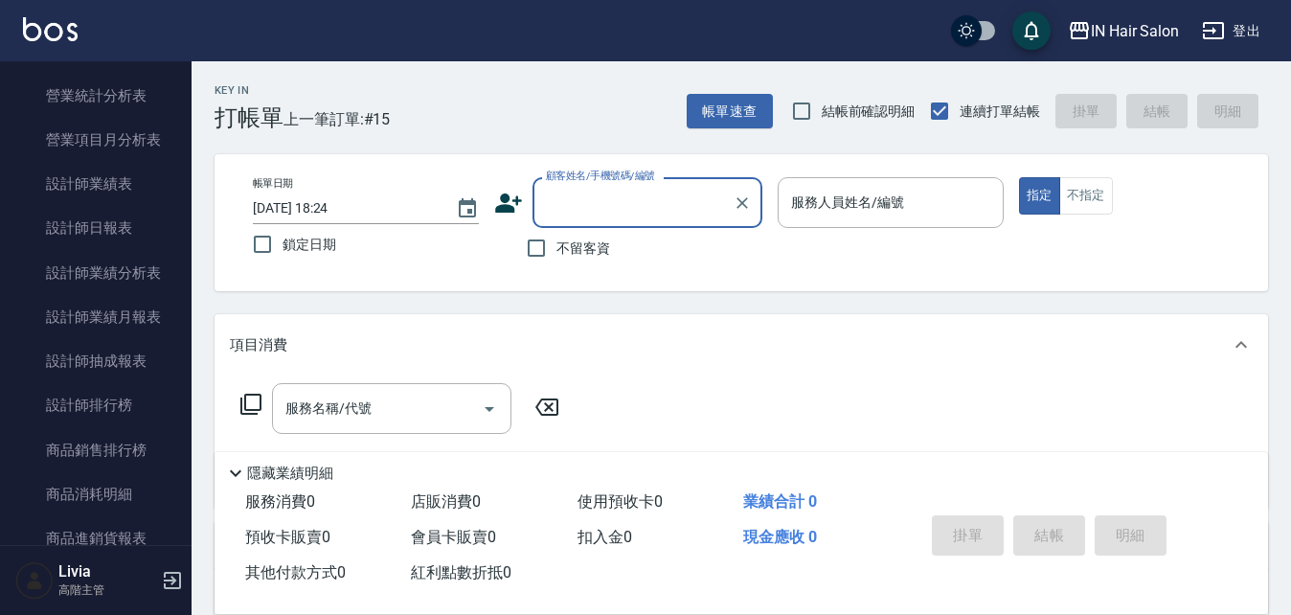
scroll to position [1245, 0]
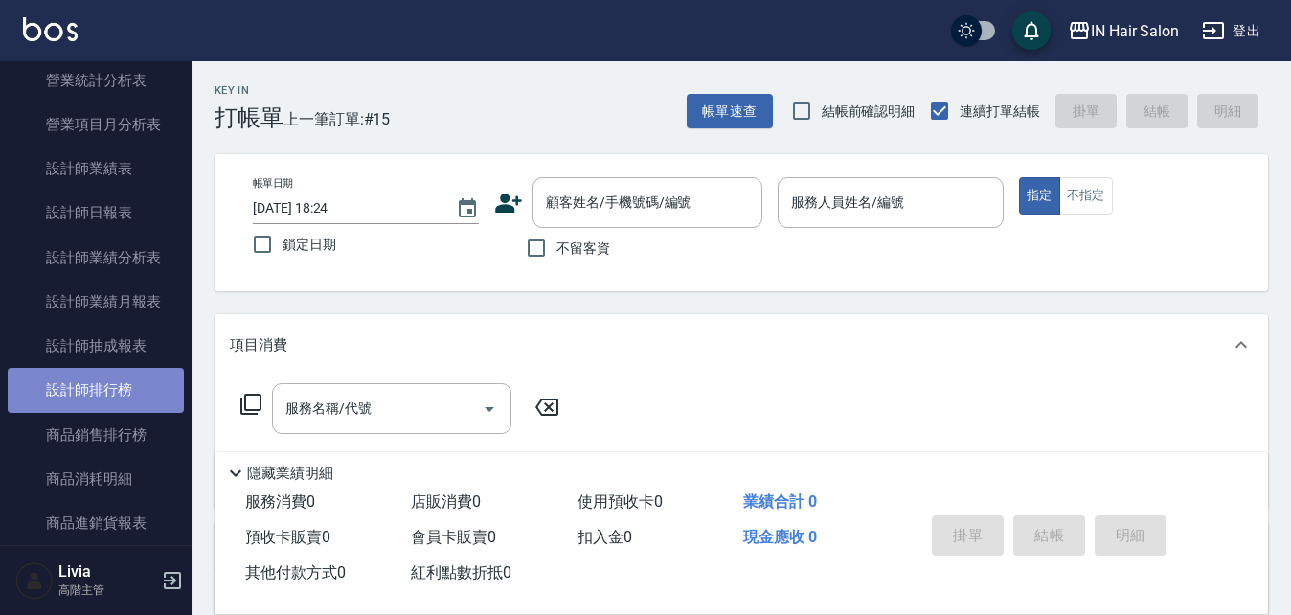
drag, startPoint x: 107, startPoint y: 391, endPoint x: 134, endPoint y: 388, distance: 27.0
click at [107, 391] on link "設計師排行榜" at bounding box center [96, 390] width 176 height 44
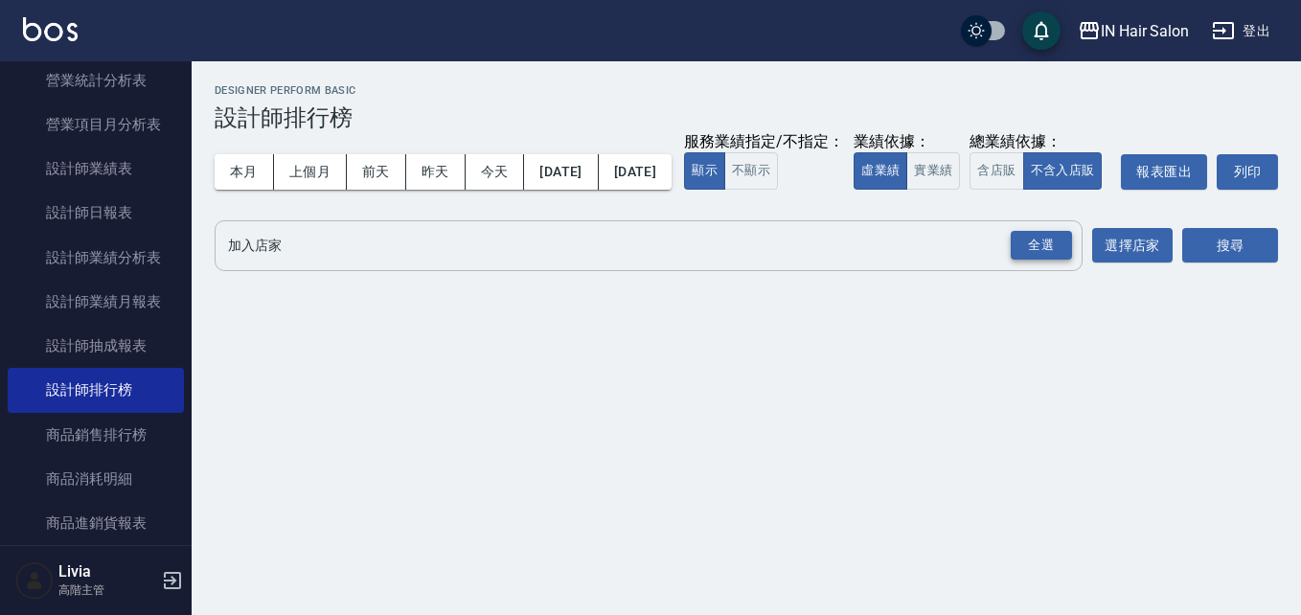
click at [1038, 261] on div "全選" at bounding box center [1041, 246] width 61 height 30
click at [502, 167] on button "今天" at bounding box center [495, 171] width 59 height 35
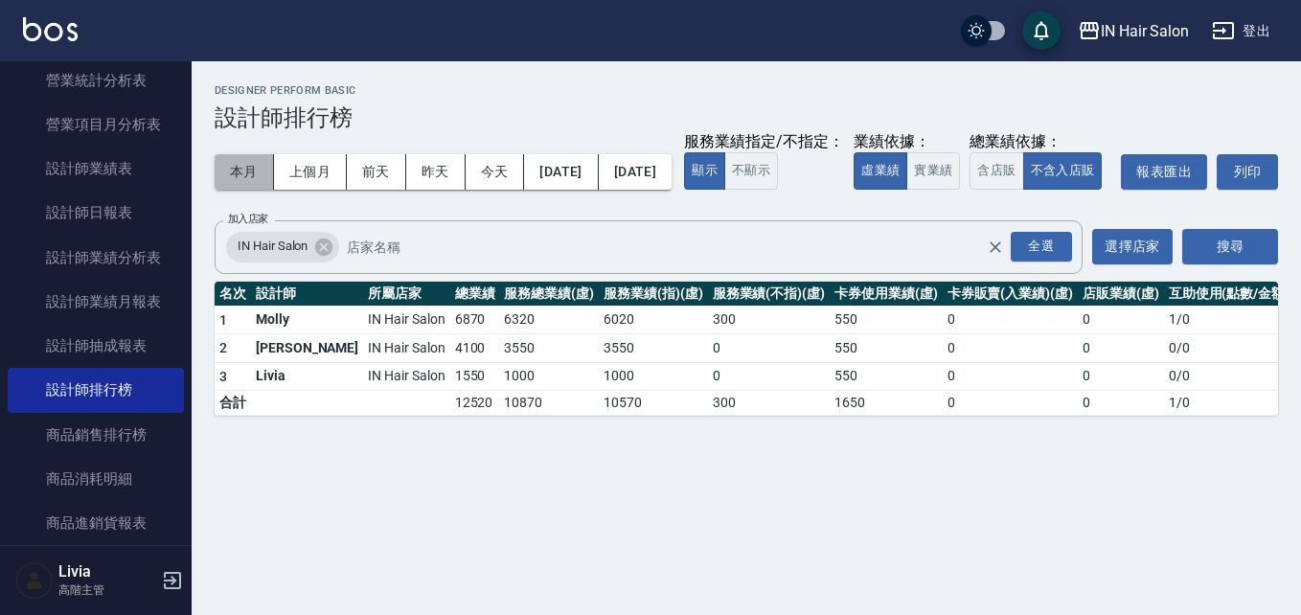
click at [239, 168] on button "本月" at bounding box center [244, 171] width 59 height 35
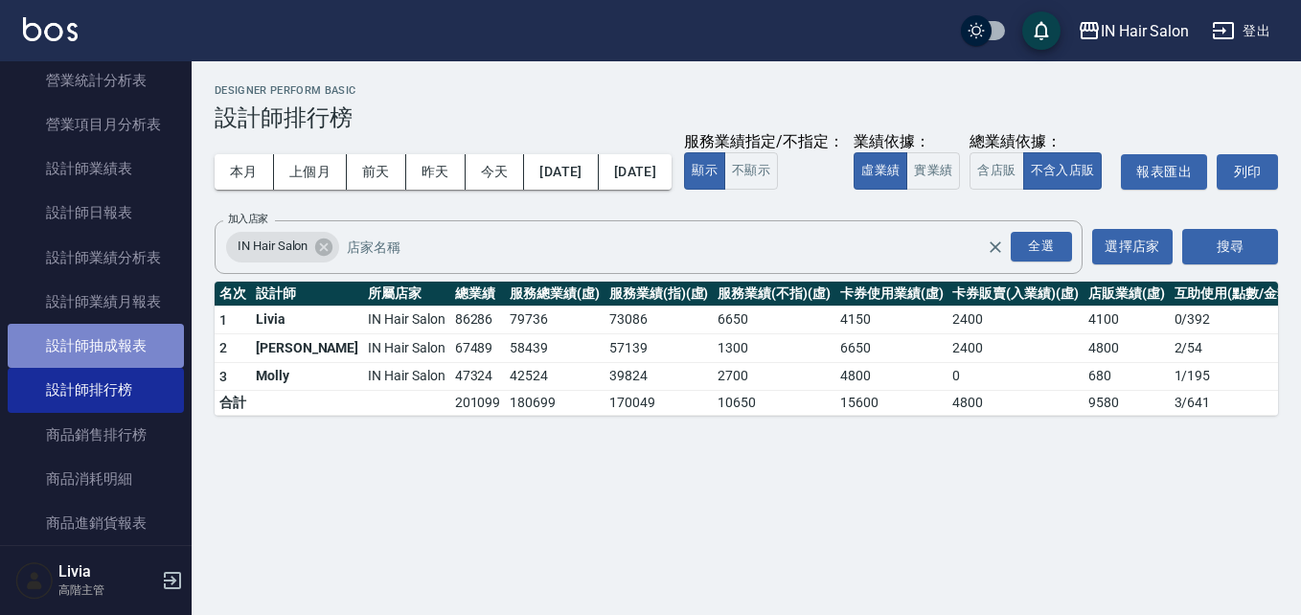
click at [137, 331] on link "設計師抽成報表" at bounding box center [96, 346] width 176 height 44
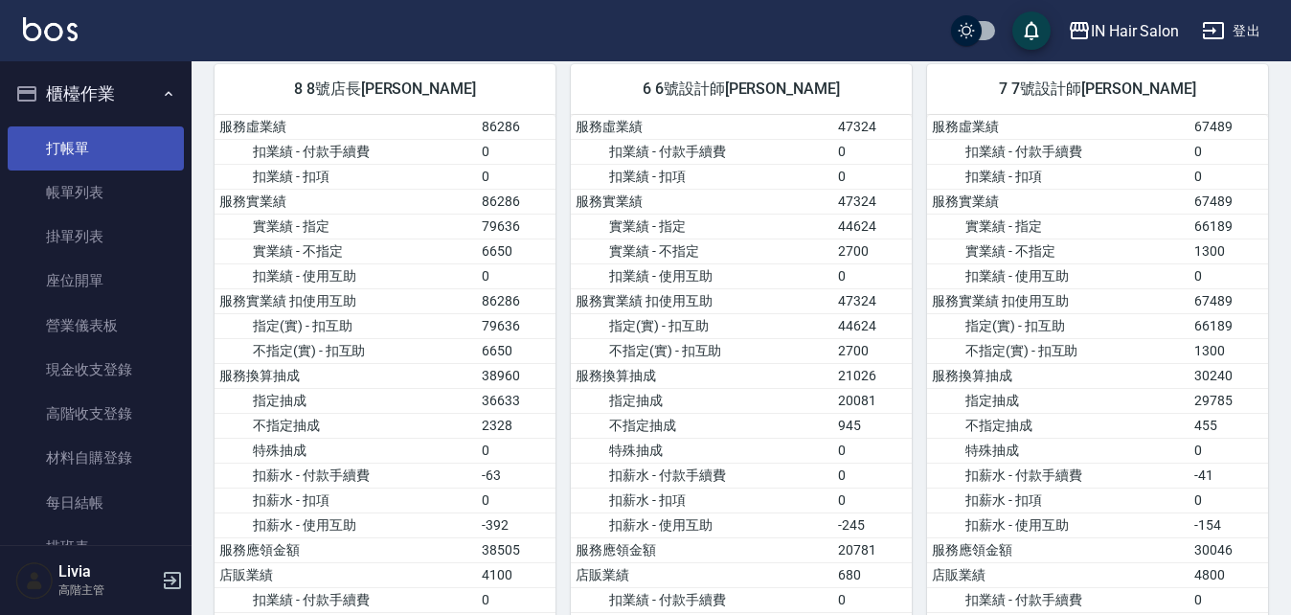
click at [80, 142] on link "打帳單" at bounding box center [96, 148] width 176 height 44
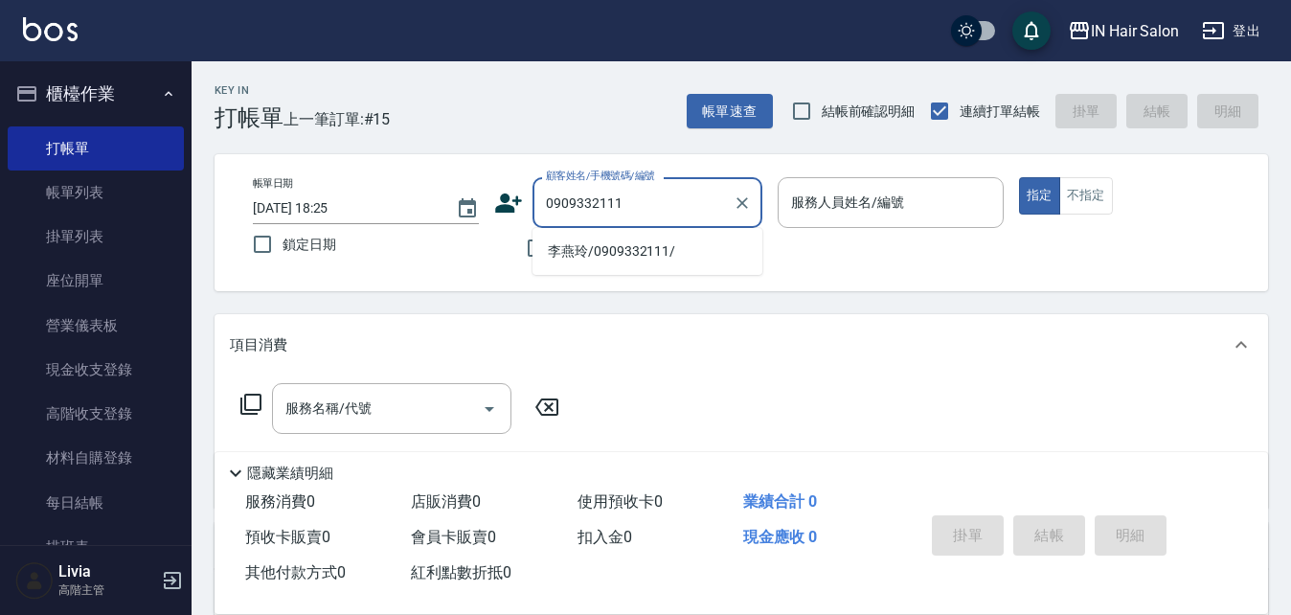
click at [576, 252] on li "李燕玲/0909332111/" at bounding box center [648, 252] width 230 height 32
type input "李燕玲/0909332111/"
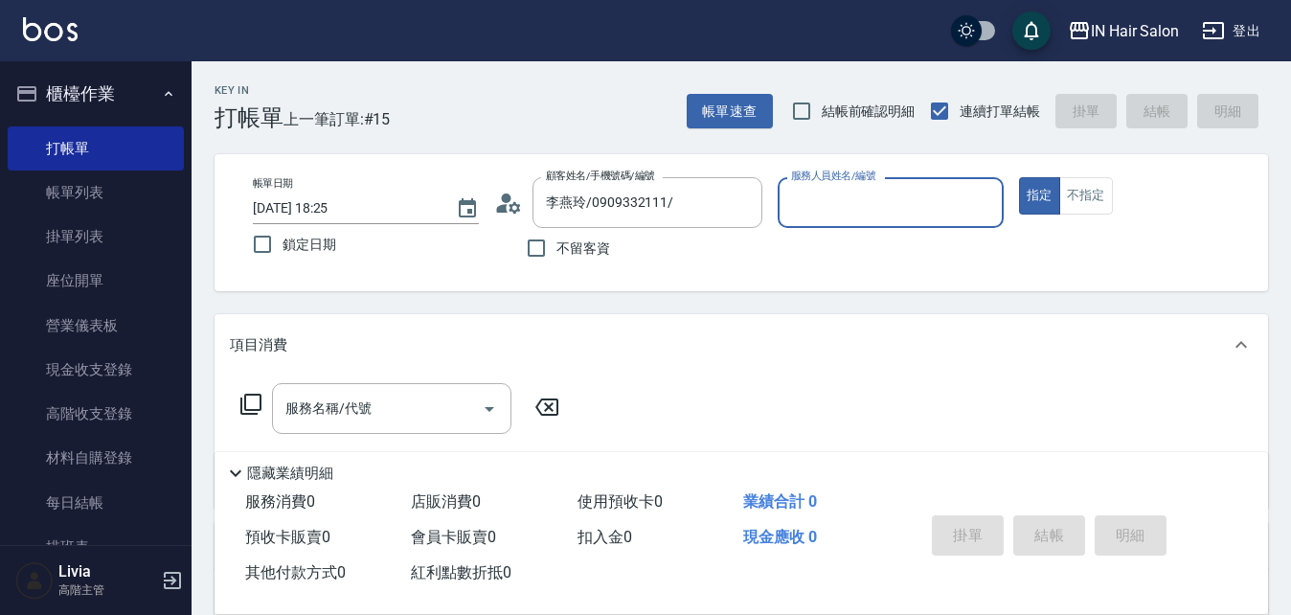
type input "7號設計師[PERSON_NAME]-7"
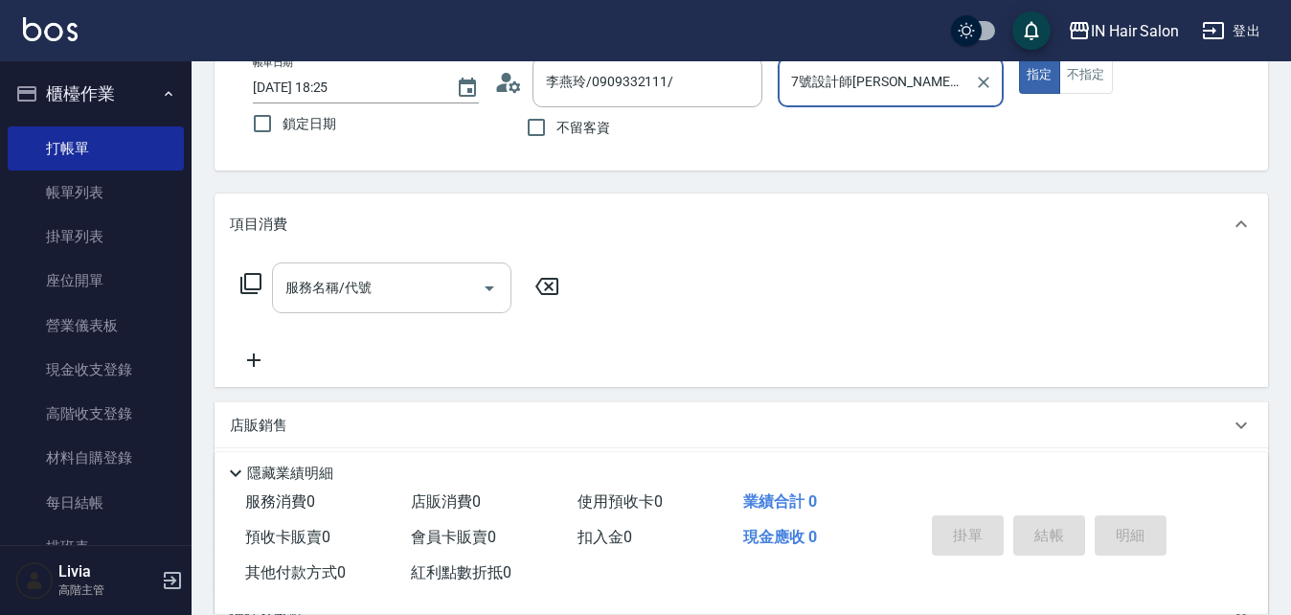
scroll to position [287, 0]
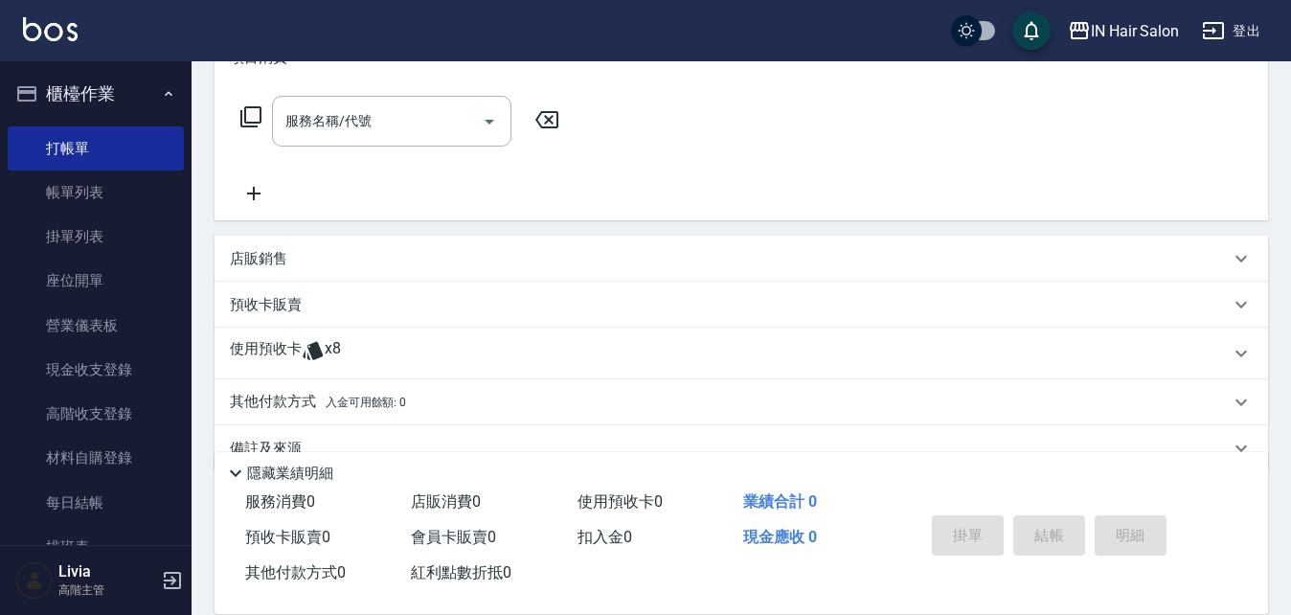
click at [269, 351] on p "使用預收卡" at bounding box center [266, 353] width 72 height 29
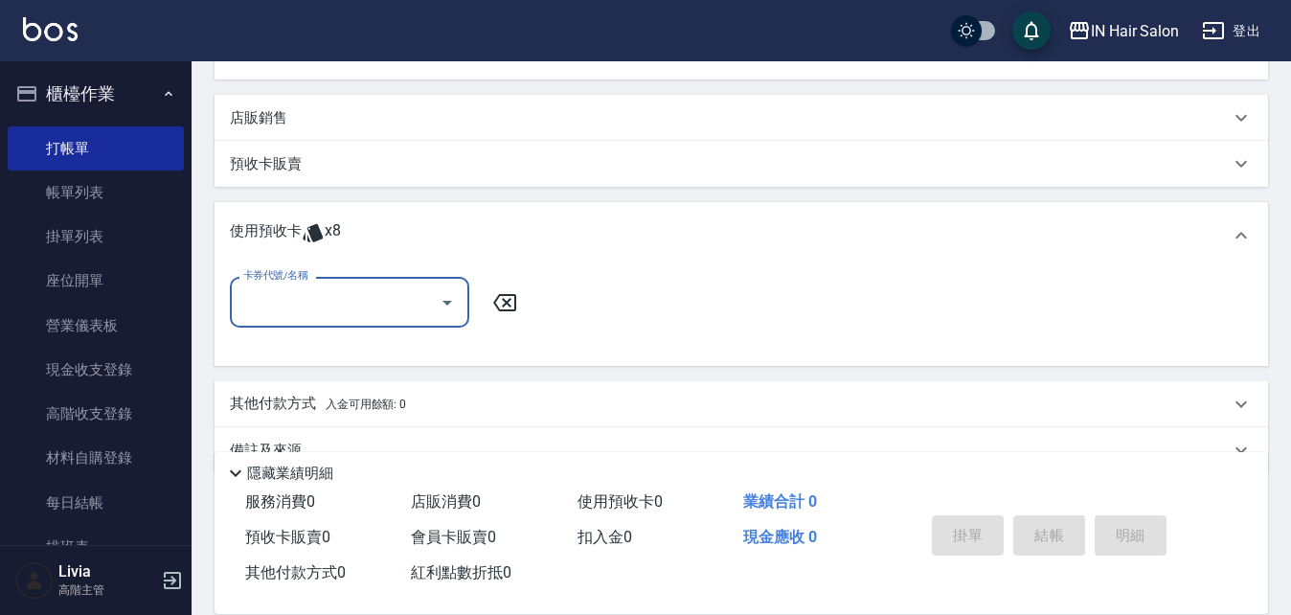
scroll to position [470, 0]
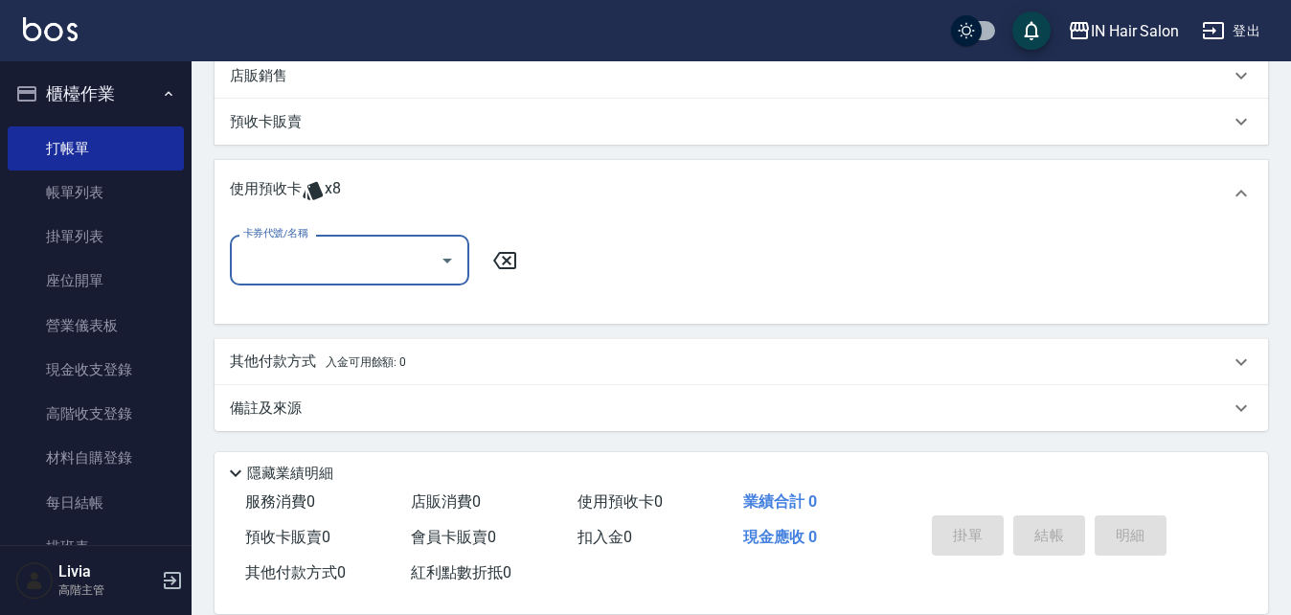
click at [409, 254] on input "卡券代號/名稱" at bounding box center [334, 260] width 193 height 34
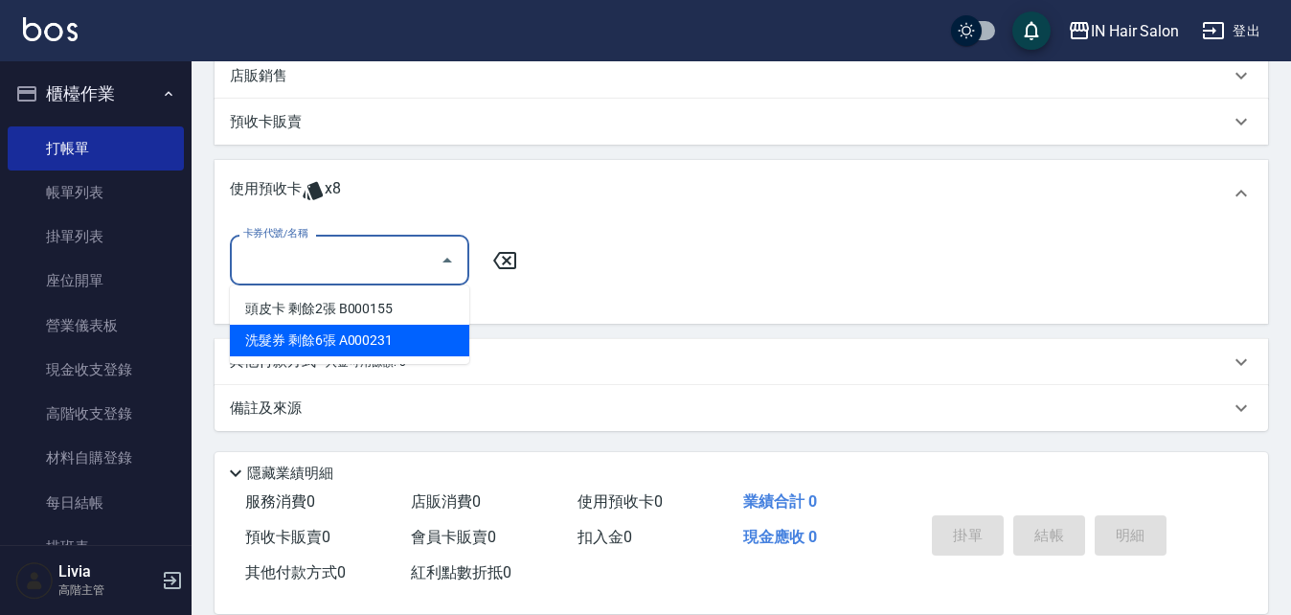
click at [293, 334] on div "洗髮券 剩餘6張 A000231" at bounding box center [349, 341] width 239 height 32
type input "洗髮券 A000231"
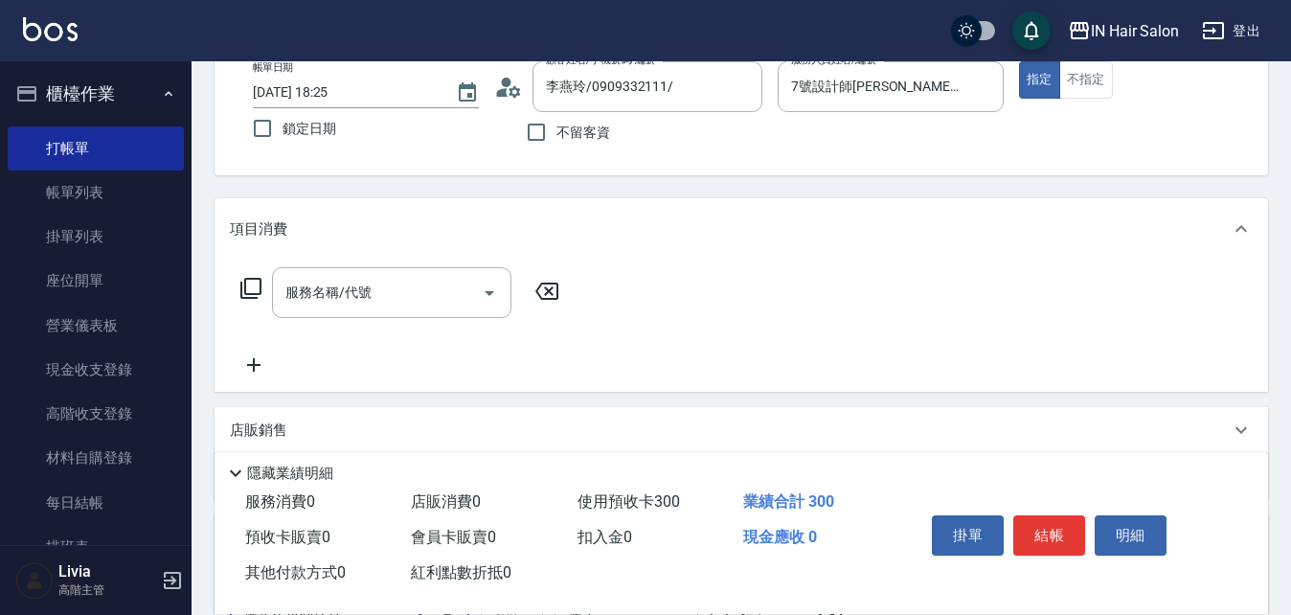
scroll to position [0, 0]
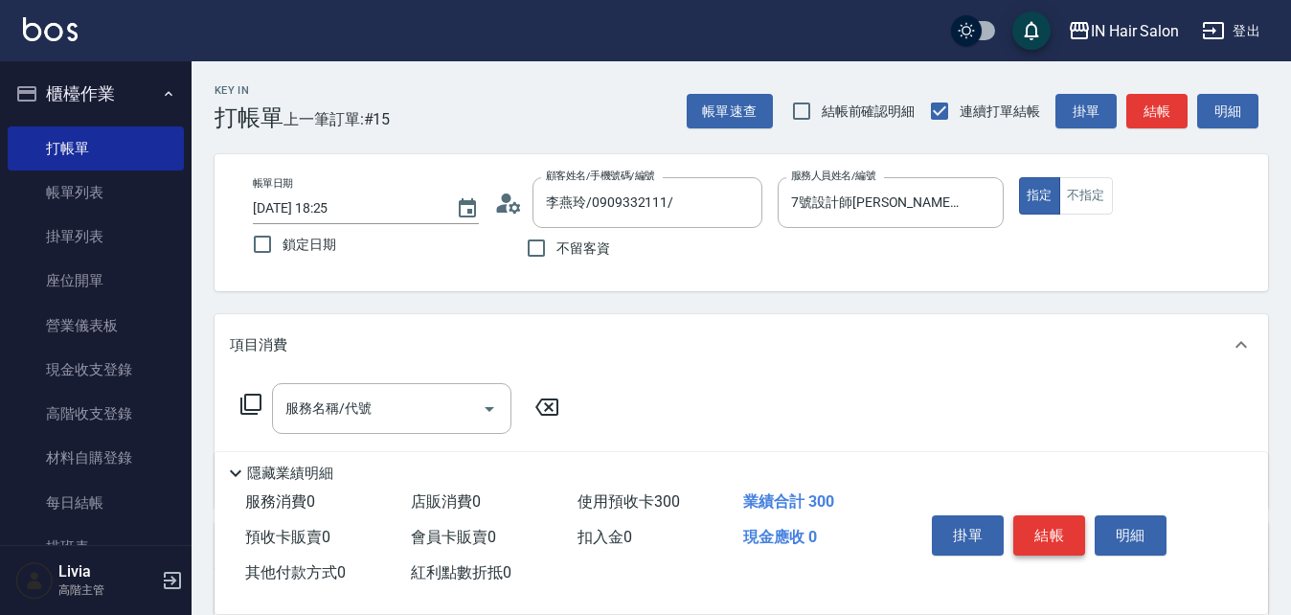
click at [1049, 529] on button "結帳" at bounding box center [1049, 535] width 72 height 40
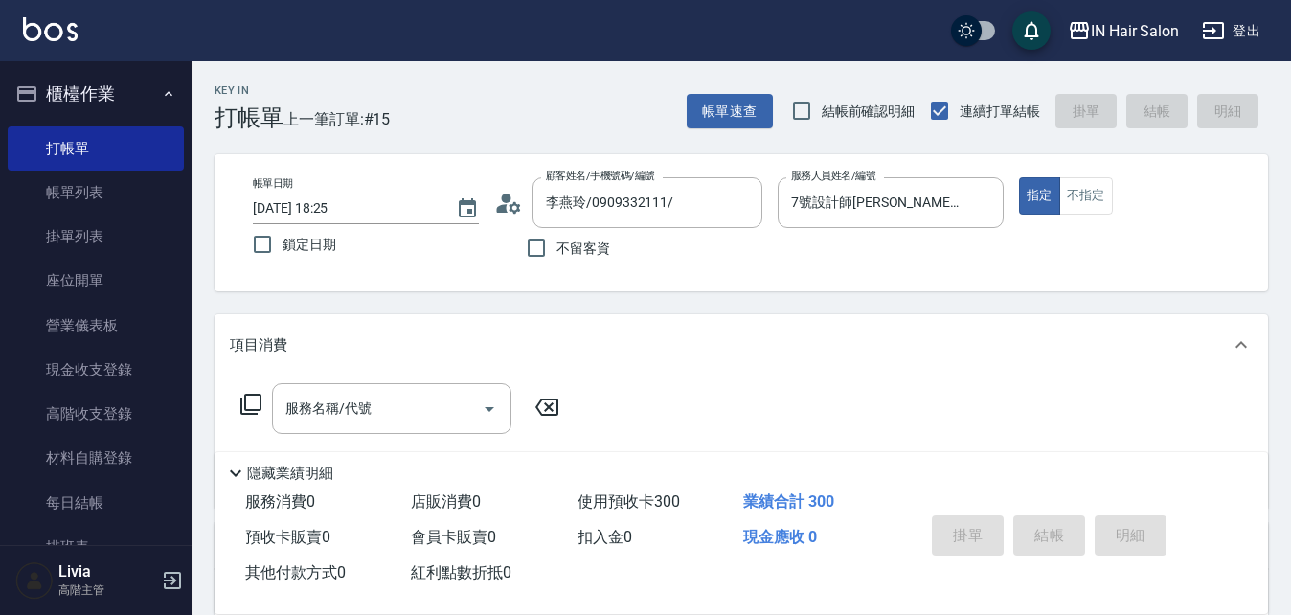
type input "[DATE] 18:38"
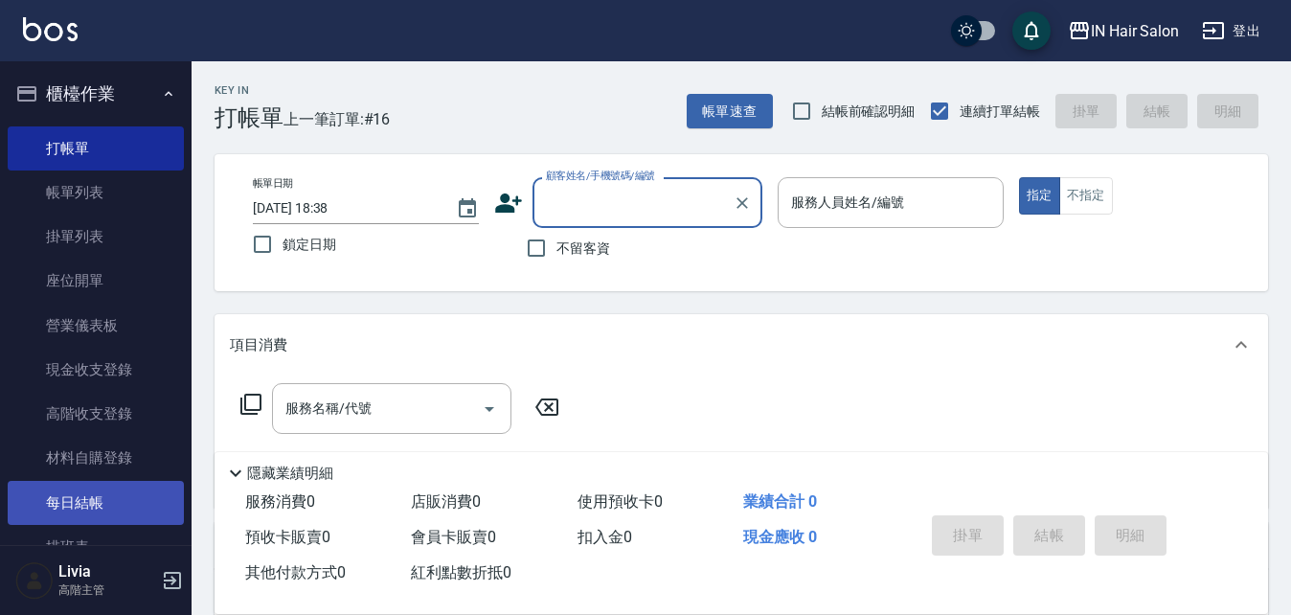
click at [89, 504] on link "每日結帳" at bounding box center [96, 503] width 176 height 44
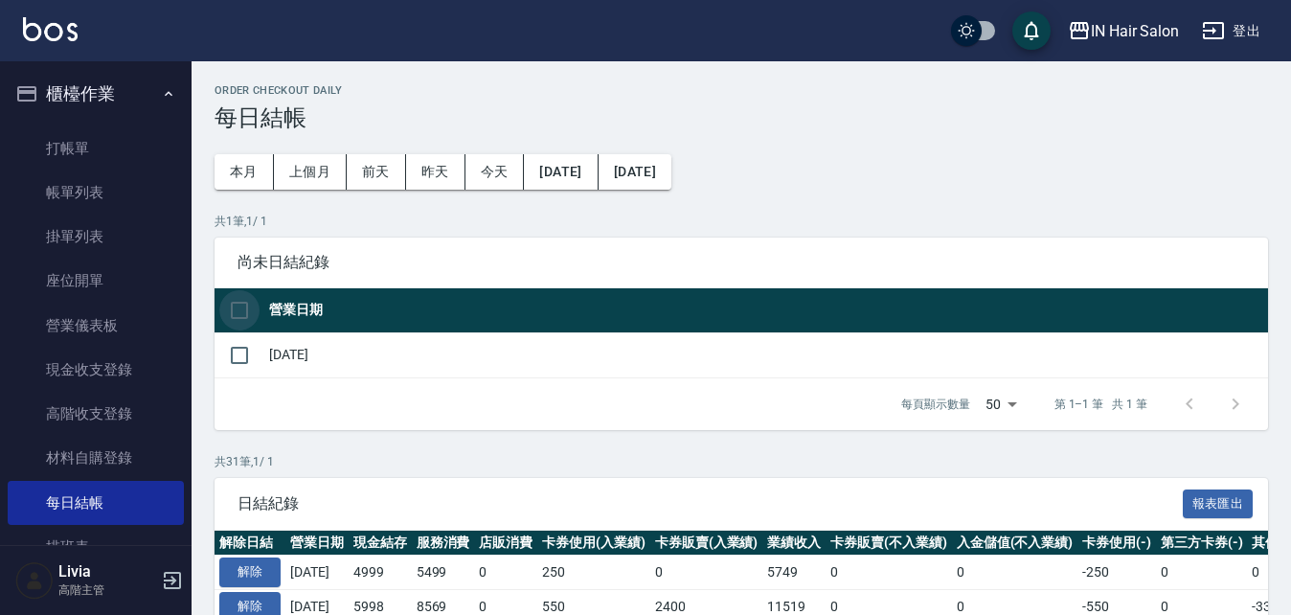
click at [241, 305] on input "checkbox" at bounding box center [239, 310] width 40 height 40
checkbox input "true"
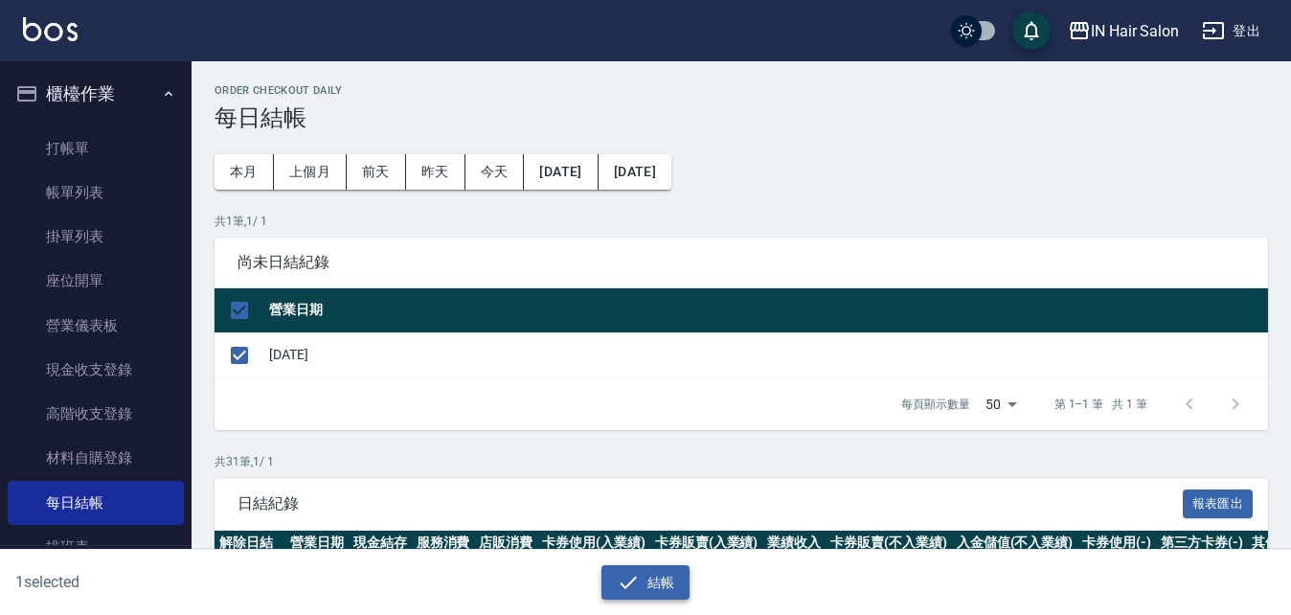
click at [670, 577] on button "結帳" at bounding box center [646, 582] width 89 height 35
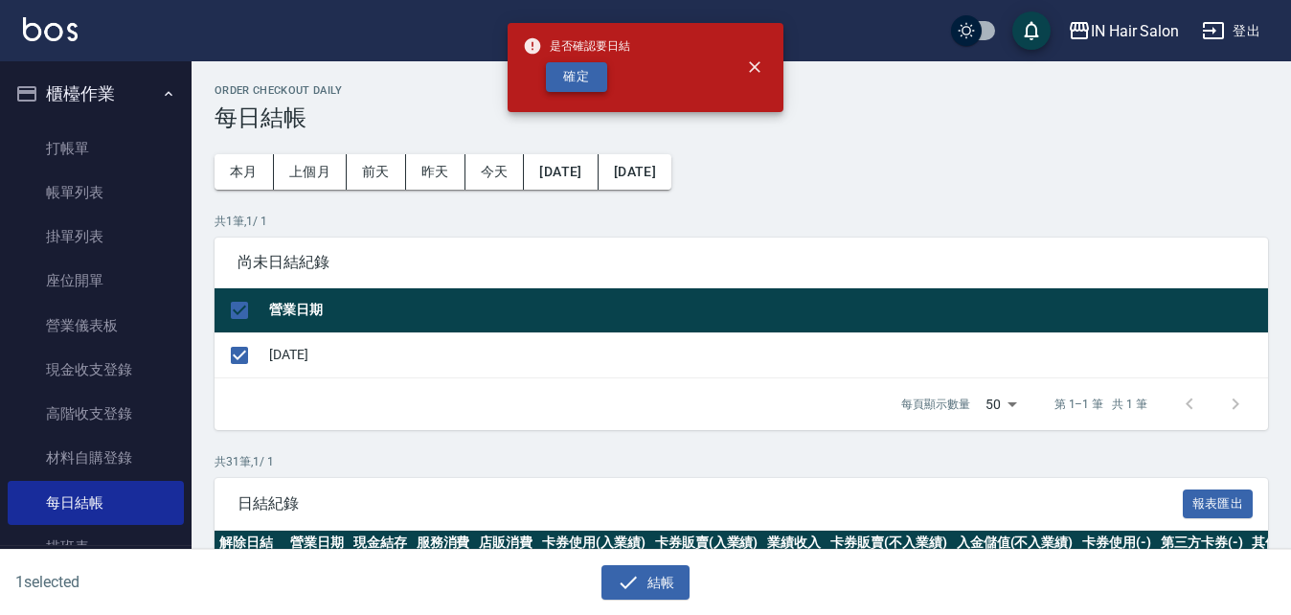
click at [577, 76] on button "確定" at bounding box center [576, 77] width 61 height 30
checkbox input "false"
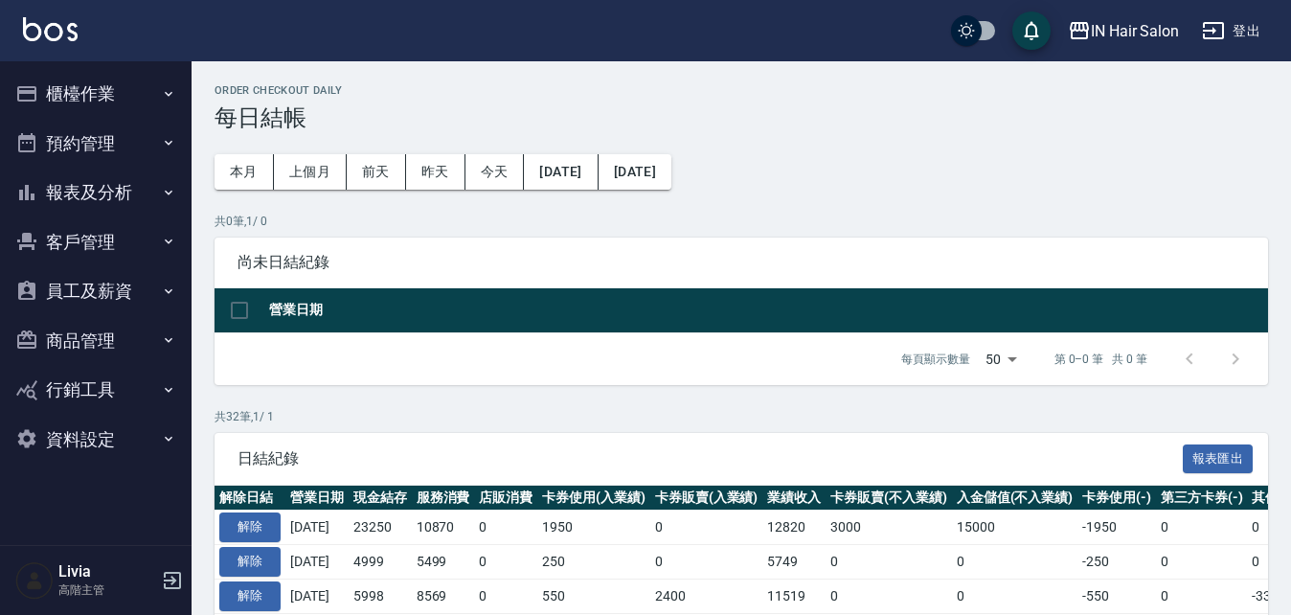
click at [70, 89] on button "櫃檯作業" at bounding box center [96, 94] width 176 height 50
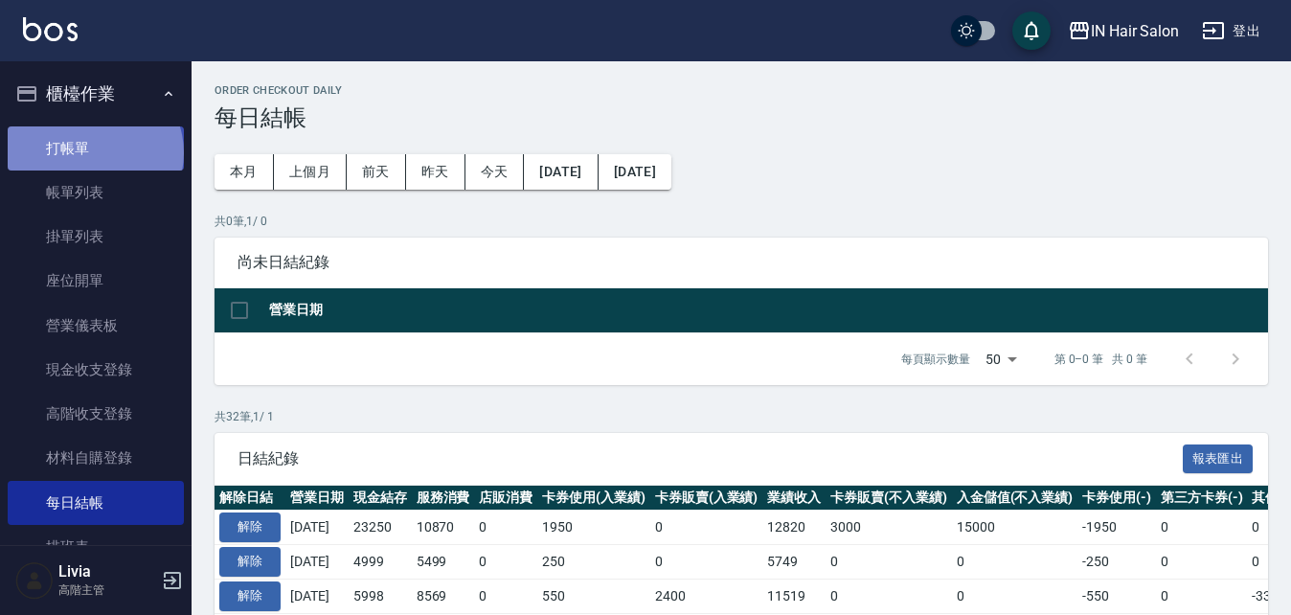
drag, startPoint x: 93, startPoint y: 152, endPoint x: 116, endPoint y: 147, distance: 23.7
click at [93, 151] on link "打帳單" at bounding box center [96, 148] width 176 height 44
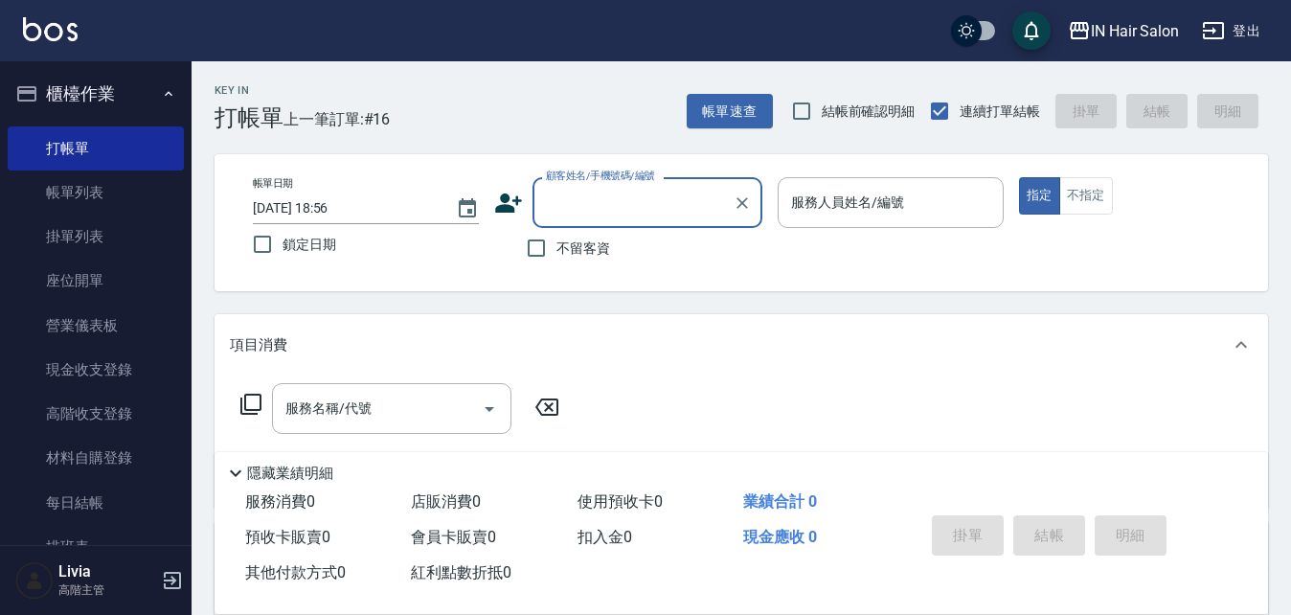
click at [499, 203] on icon at bounding box center [508, 203] width 29 height 29
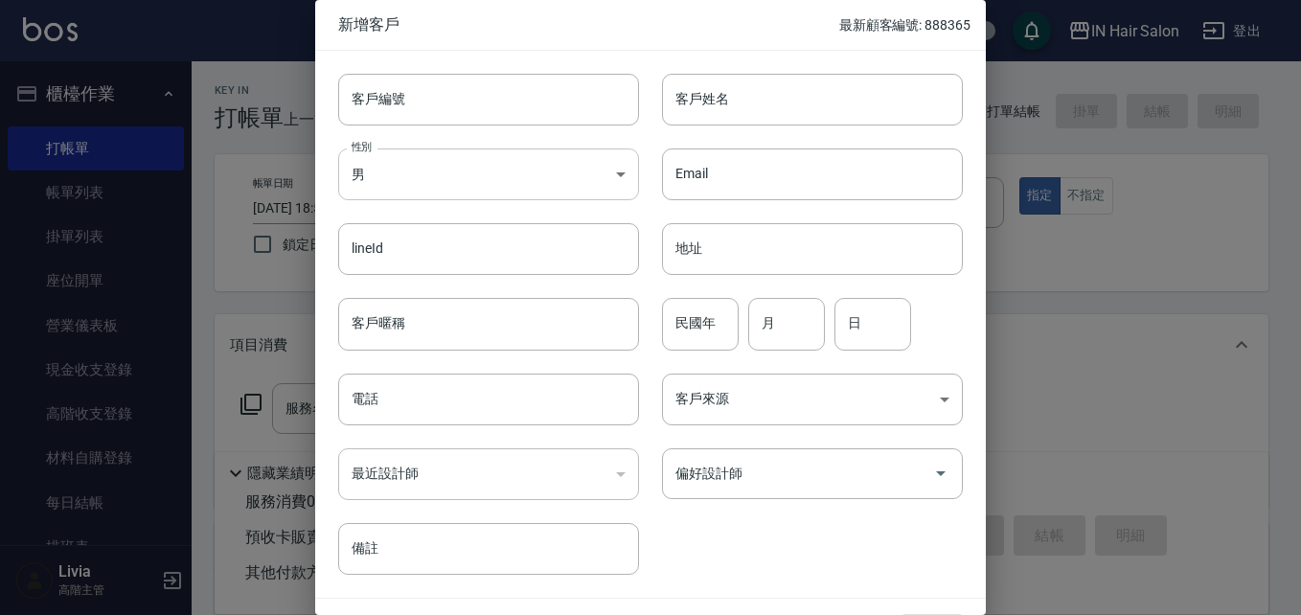
click at [416, 173] on body "IN Hair Salon 登出 櫃檯作業 打帳單 帳單列表 掛單列表 座位開單 營業儀表板 現金收支登錄 高階收支登錄 材料自購登錄 每日結帳 排班表 現場…" at bounding box center [650, 468] width 1301 height 937
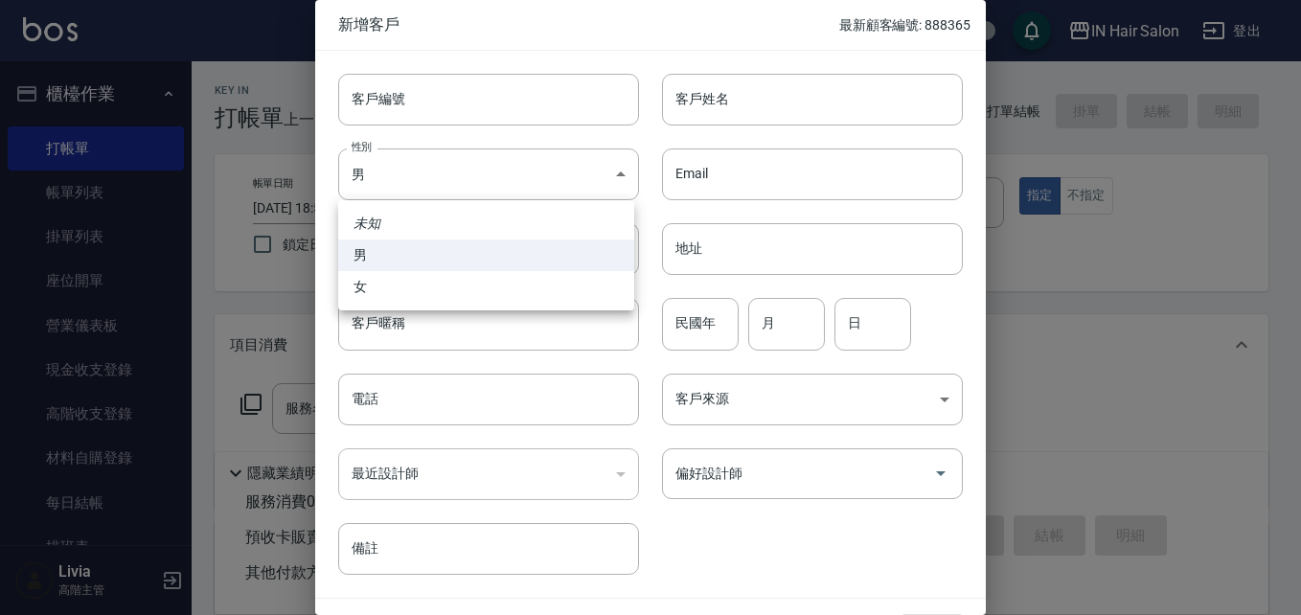
click at [399, 283] on li "女" at bounding box center [486, 287] width 296 height 32
type input "[DEMOGRAPHIC_DATA]"
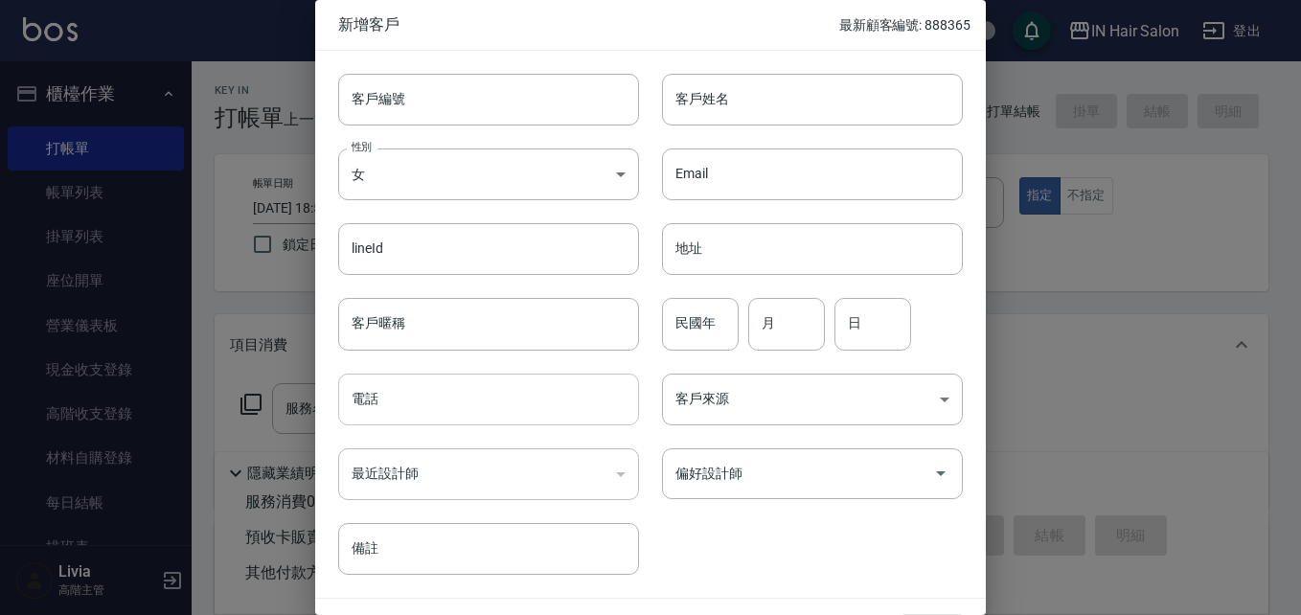
click at [388, 414] on input "電話" at bounding box center [488, 400] width 301 height 52
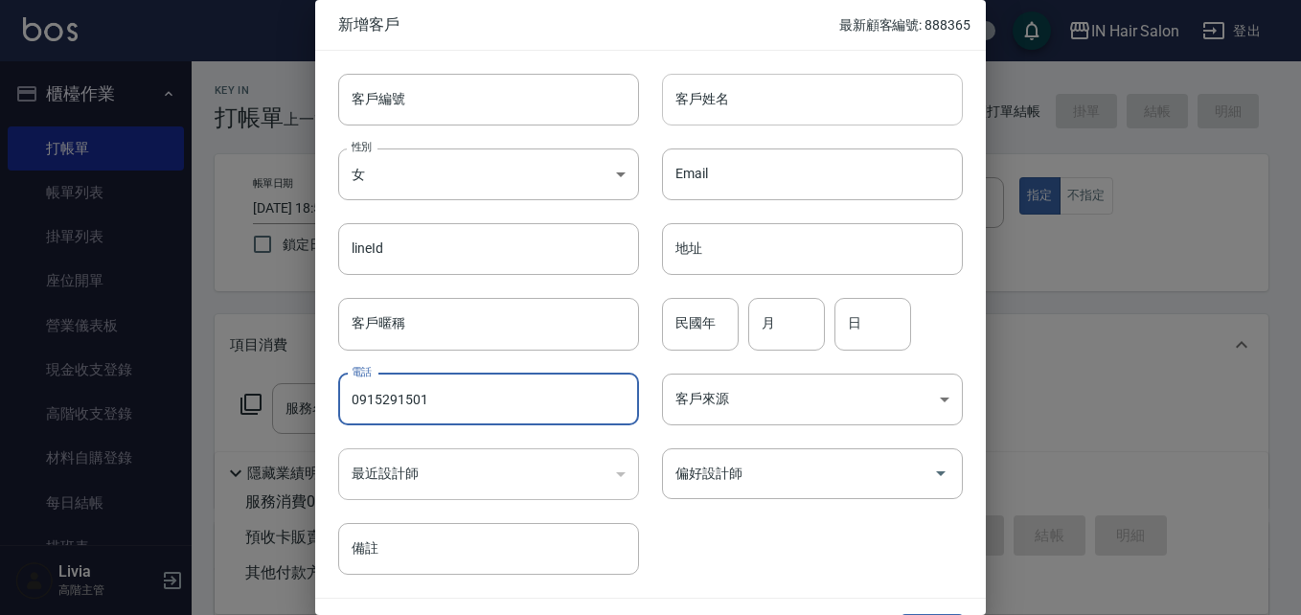
type input "0915291501"
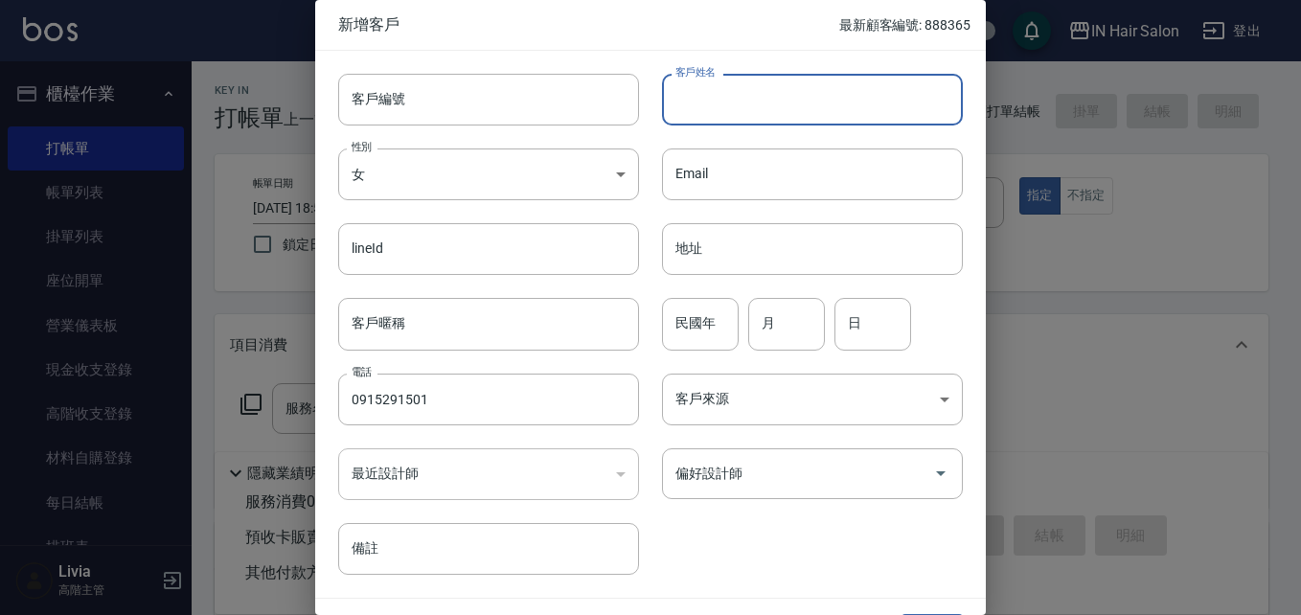
click at [723, 102] on input "客戶姓名" at bounding box center [812, 100] width 301 height 52
type input "r"
type input "君君"
click at [696, 313] on input "民國年" at bounding box center [700, 324] width 77 height 52
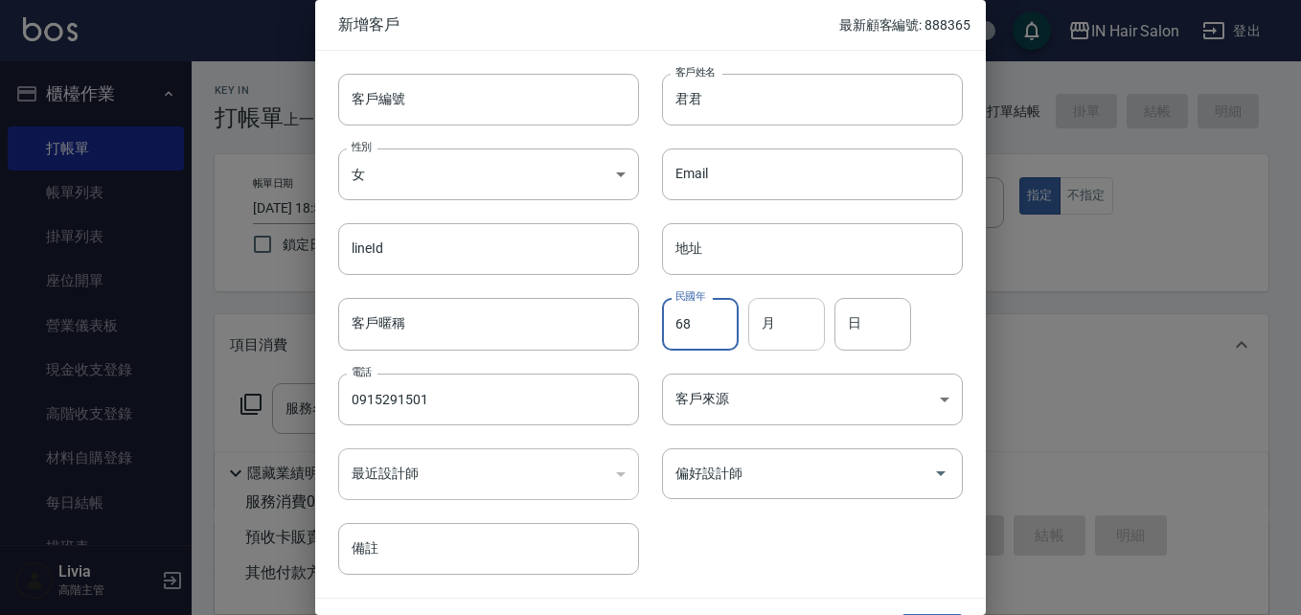
type input "68"
click at [770, 316] on input "月" at bounding box center [786, 324] width 77 height 52
type input "12"
click at [876, 316] on input "日" at bounding box center [872, 324] width 77 height 52
type input "19"
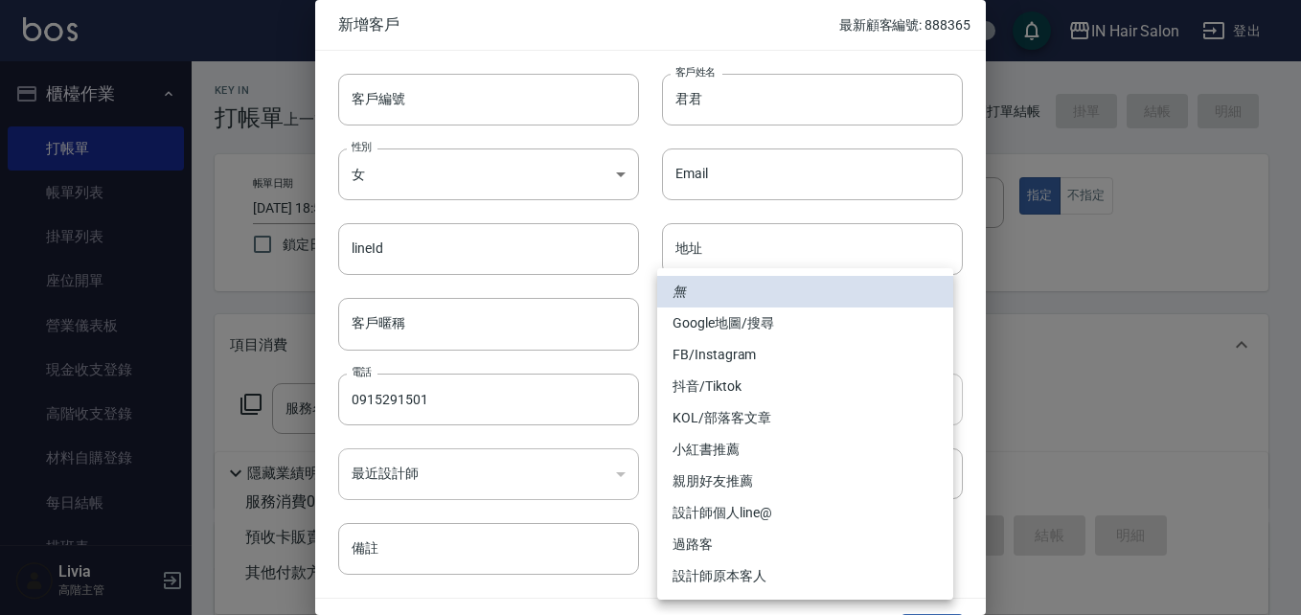
click at [710, 401] on body "IN Hair Salon 登出 櫃檯作業 打帳單 帳單列表 掛單列表 座位開單 營業儀表板 現金收支登錄 高階收支登錄 材料自購登錄 每日結帳 排班表 現場…" at bounding box center [650, 468] width 1301 height 937
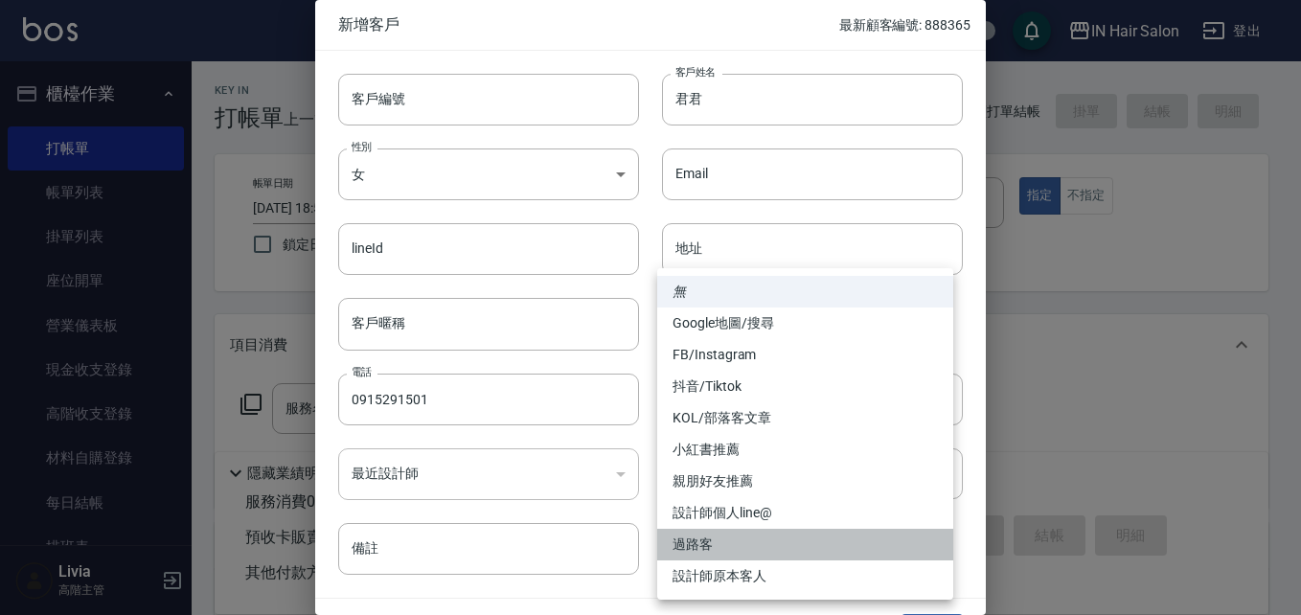
click at [704, 543] on li "過路客" at bounding box center [805, 545] width 296 height 32
type input "過路客"
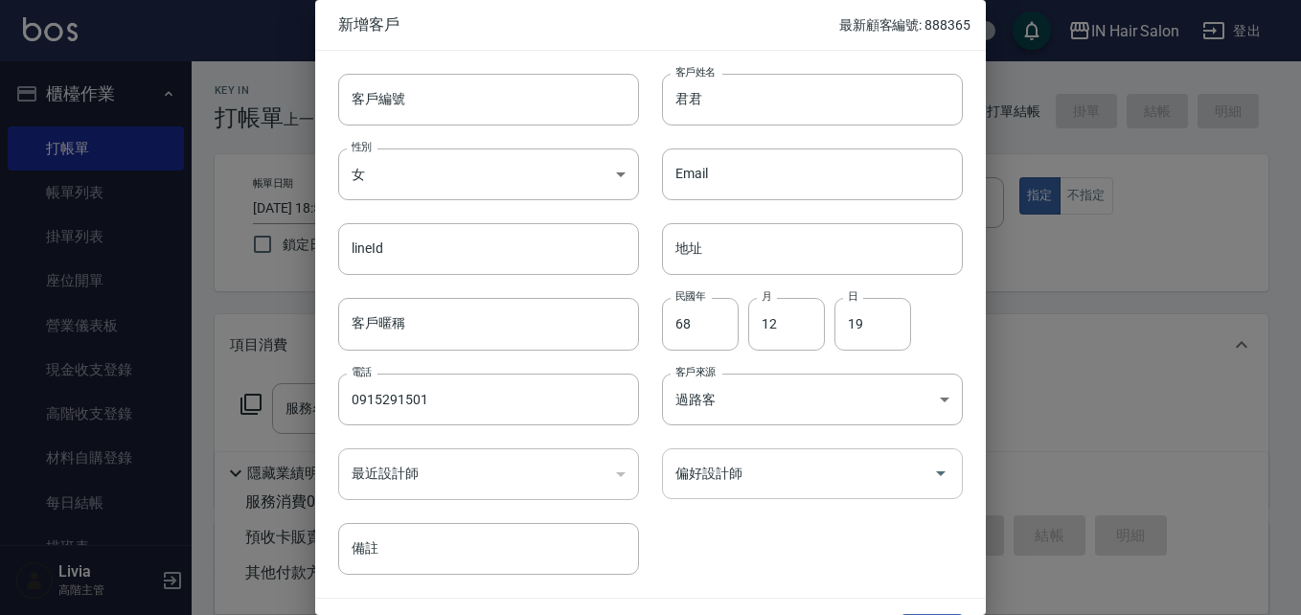
click at [744, 481] on input "偏好設計師" at bounding box center [797, 474] width 255 height 34
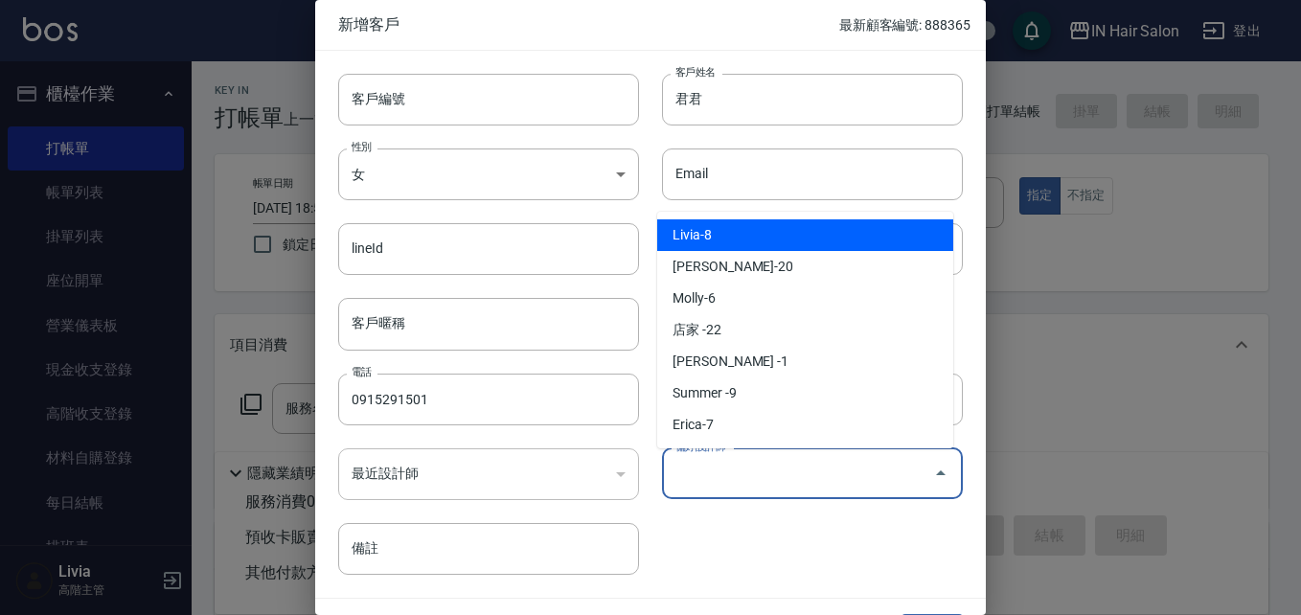
click at [734, 235] on li "Livia-8" at bounding box center [805, 235] width 296 height 32
type input "Livia"
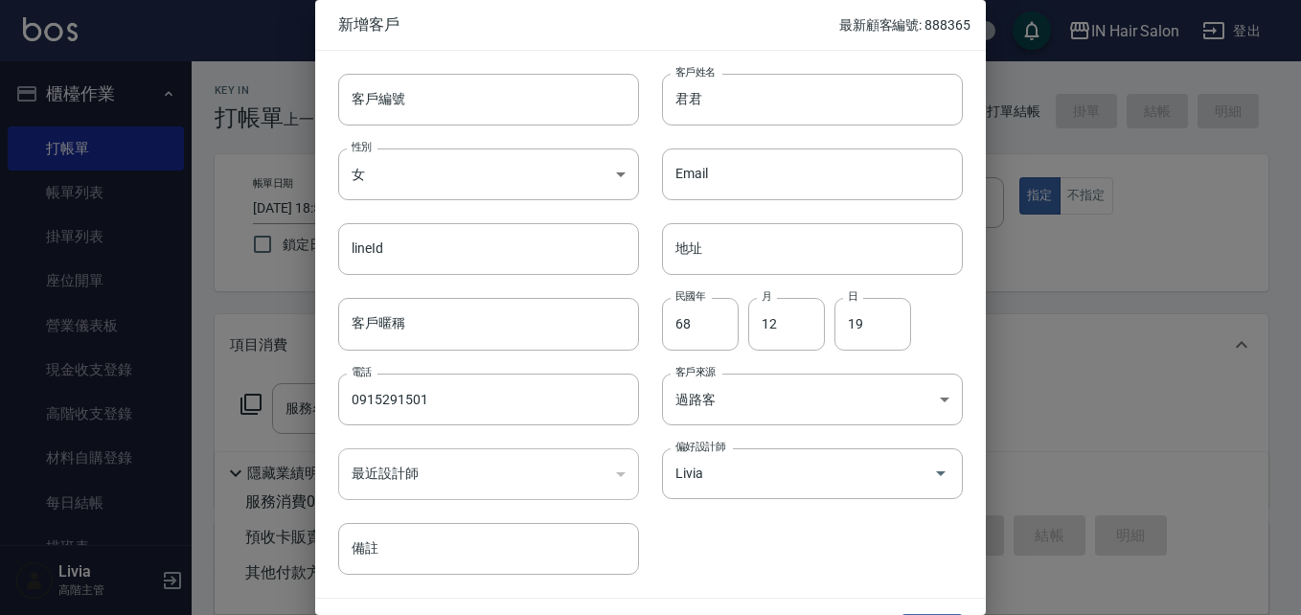
drag, startPoint x: 745, startPoint y: 571, endPoint x: 784, endPoint y: 552, distance: 42.8
click at [746, 570] on div "客戶編號 客戶編號 客戶姓名 君君 客戶姓名 性別 女 FEMALE 性別 Email Email lineId lineId 地址 地址 客戶暱稱 客戶暱稱…" at bounding box center [638, 313] width 647 height 524
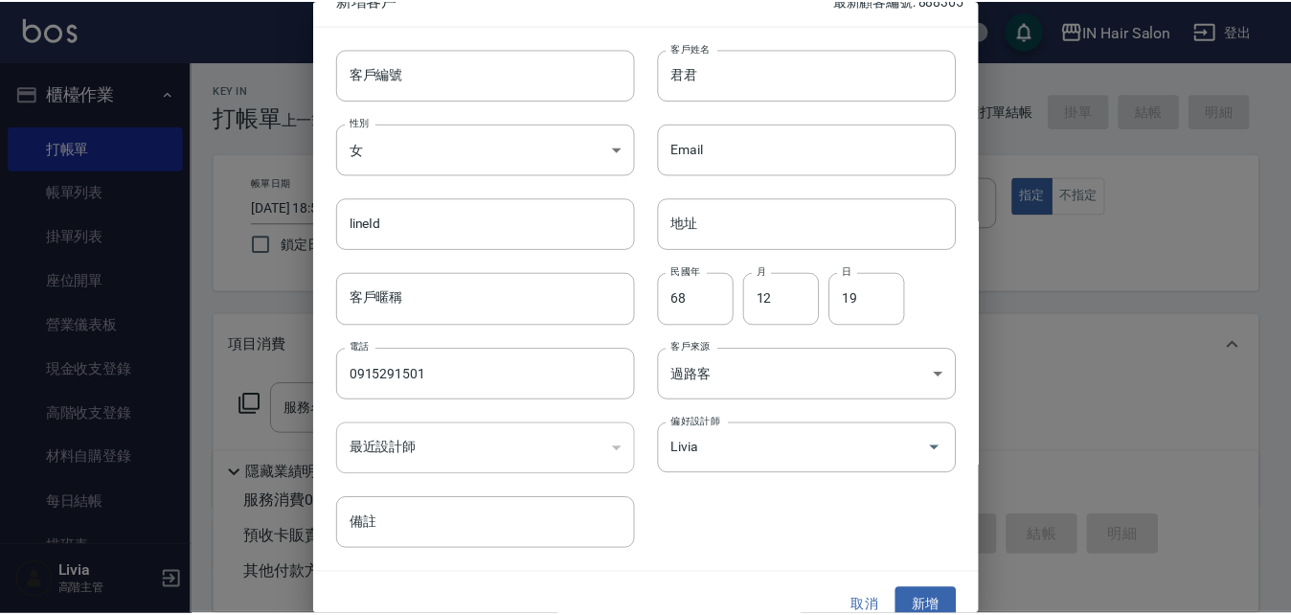
scroll to position [49, 0]
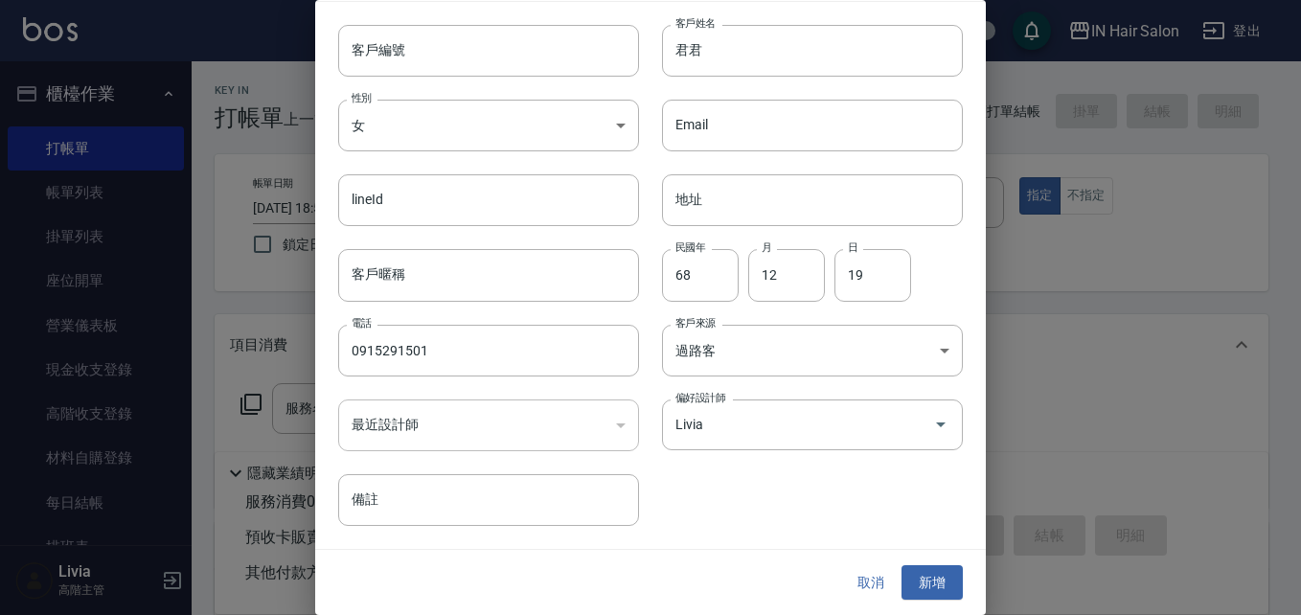
click at [922, 582] on button "新增" at bounding box center [931, 582] width 61 height 35
